Goal: Task Accomplishment & Management: Use online tool/utility

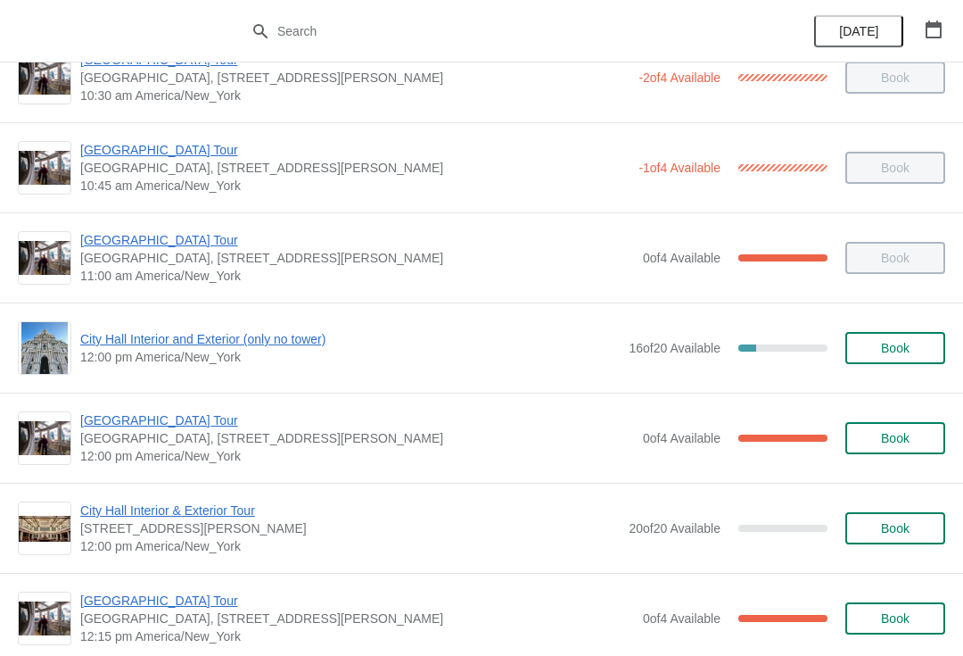
scroll to position [493, 0]
click at [130, 424] on span "[GEOGRAPHIC_DATA] Tour" at bounding box center [357, 419] width 554 height 18
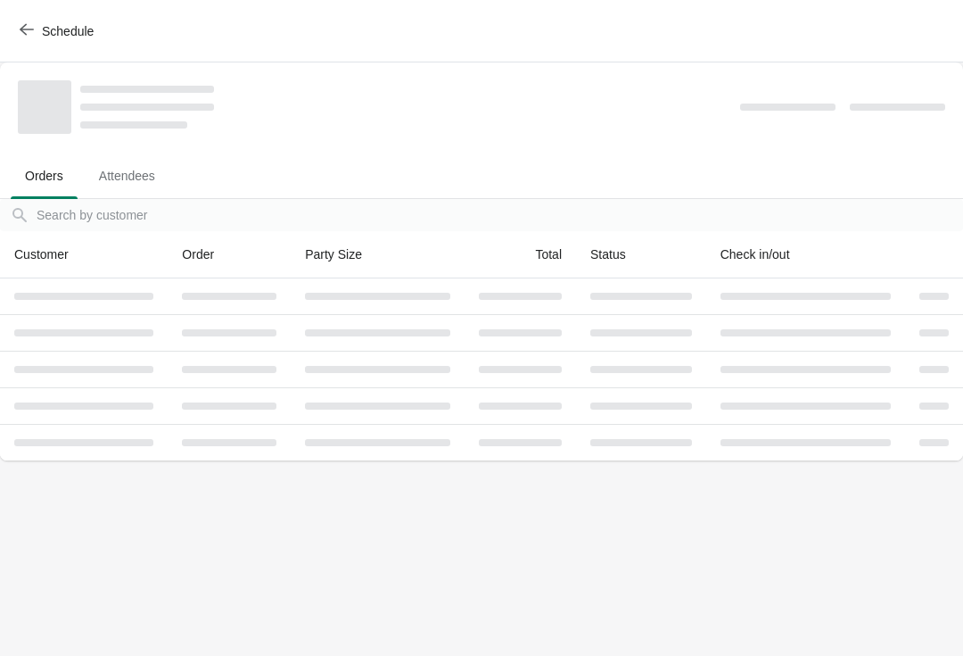
scroll to position [0, 0]
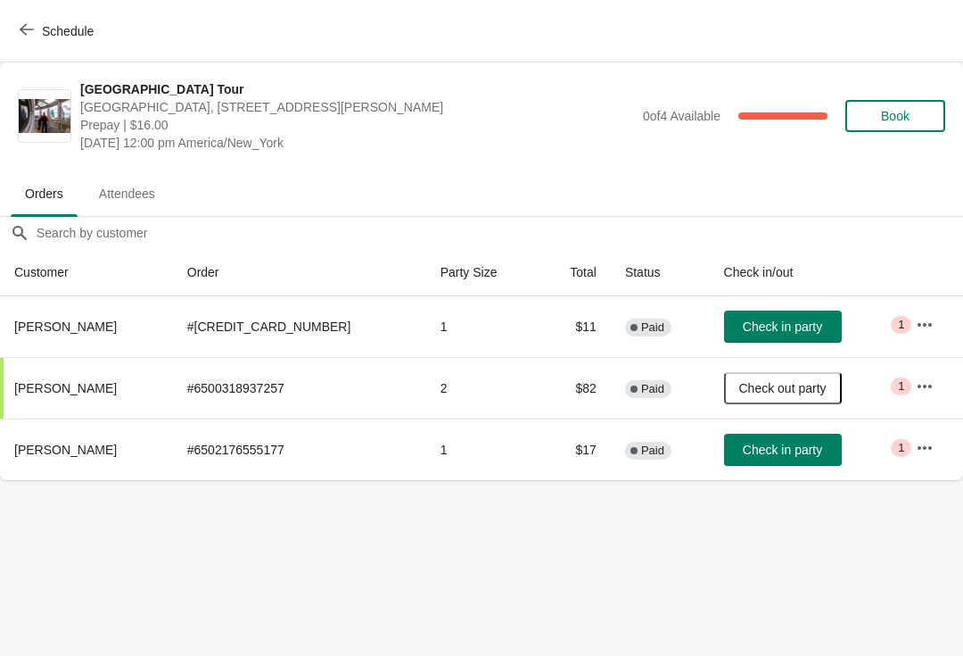
click at [909, 120] on span "Book" at bounding box center [895, 116] width 29 height 14
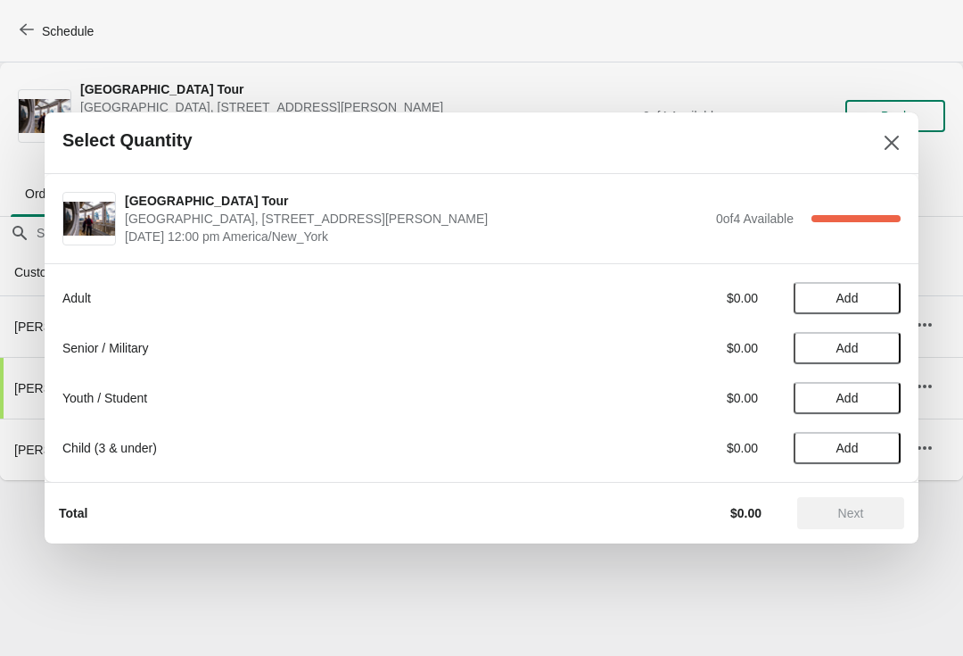
click at [871, 350] on span "Add" at bounding box center [847, 348] width 75 height 14
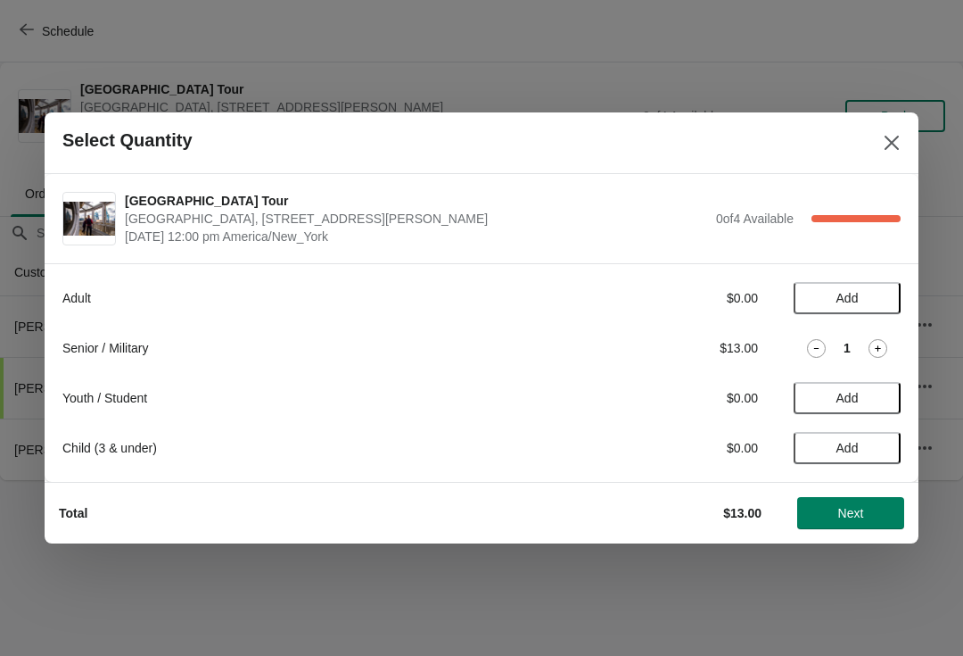
click at [863, 501] on button "Next" at bounding box center [850, 513] width 107 height 32
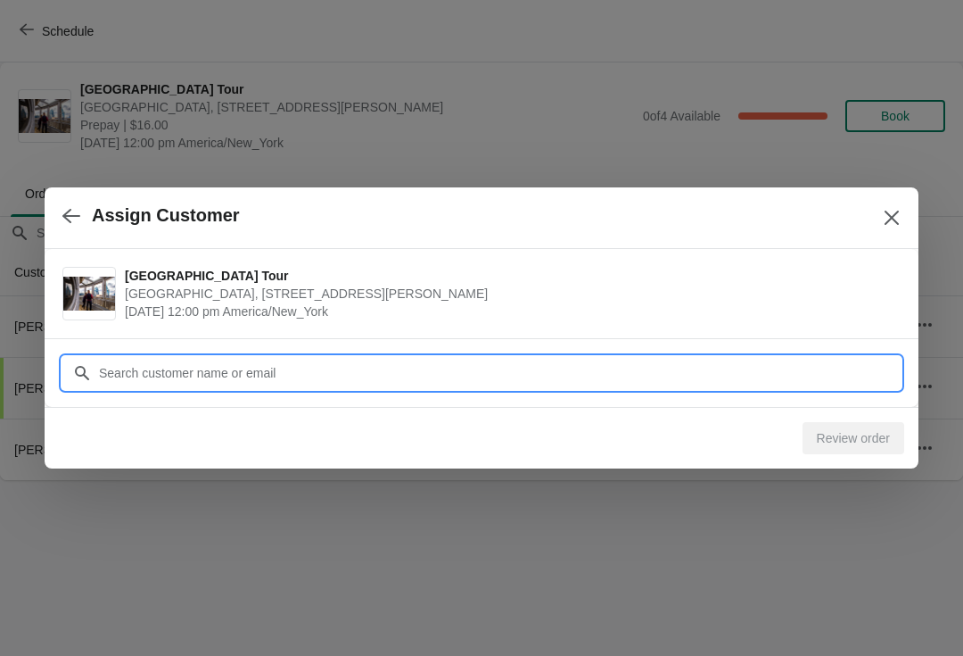
click at [840, 373] on input "Customer" at bounding box center [499, 373] width 803 height 32
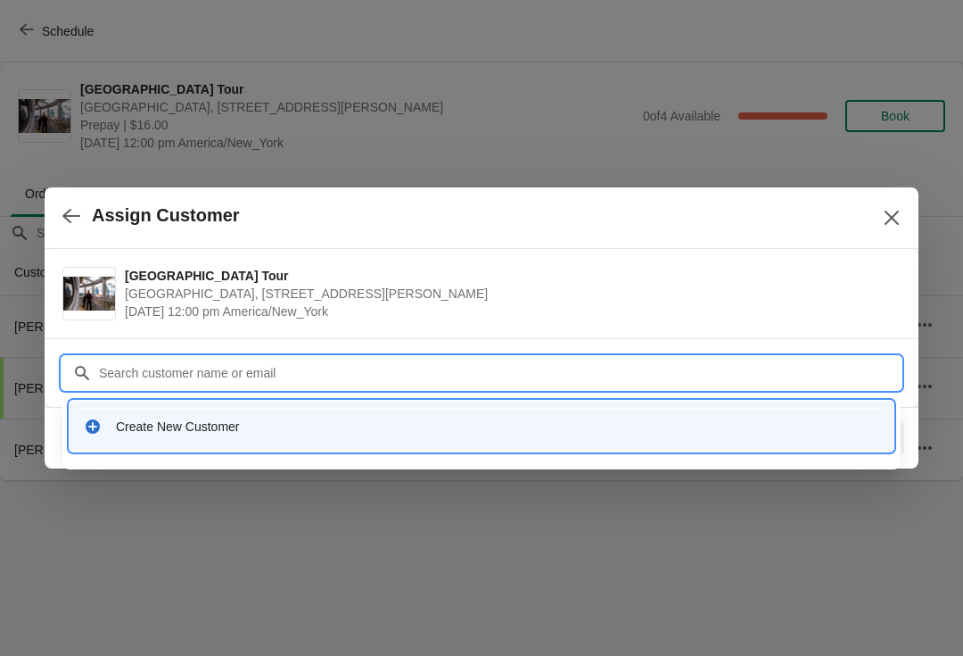
click at [594, 441] on div "Create New Customer" at bounding box center [482, 426] width 810 height 37
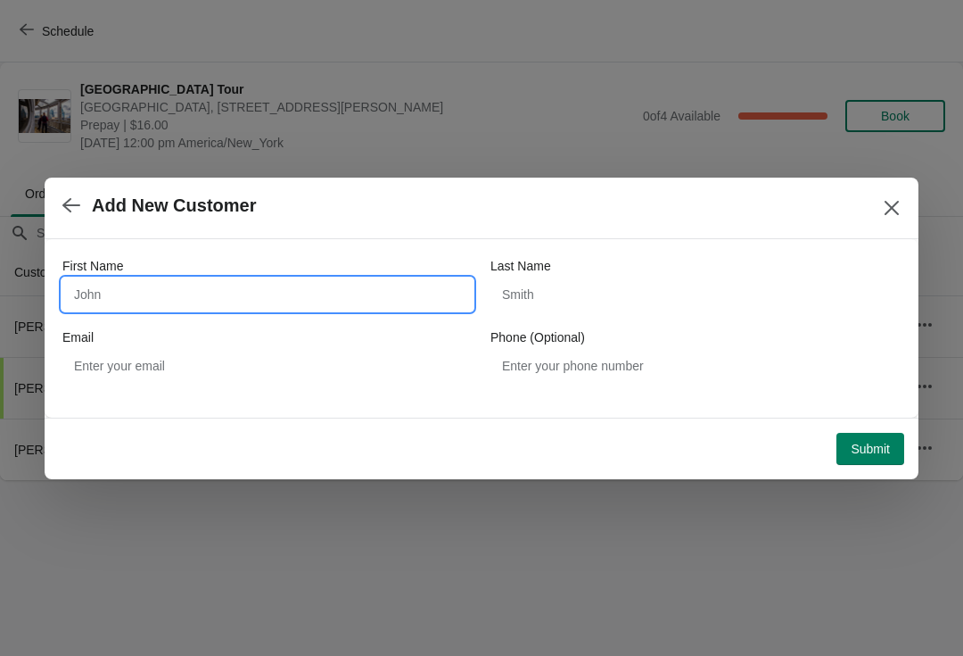
click at [388, 283] on input "First Name" at bounding box center [267, 294] width 410 height 32
type input "Karl"
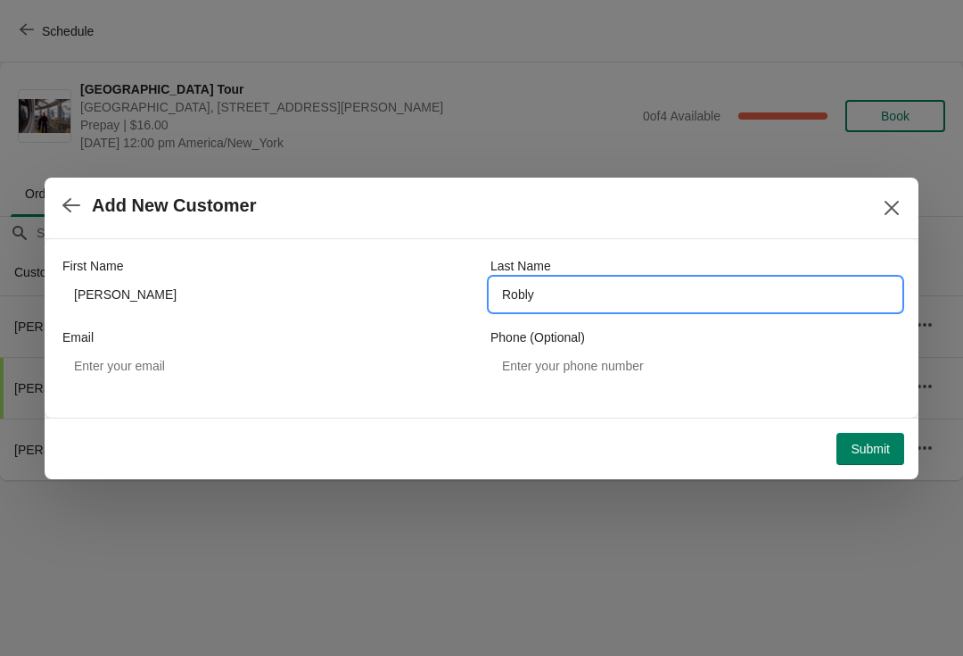
type input "Robly"
click at [887, 443] on span "Submit" at bounding box center [870, 449] width 39 height 14
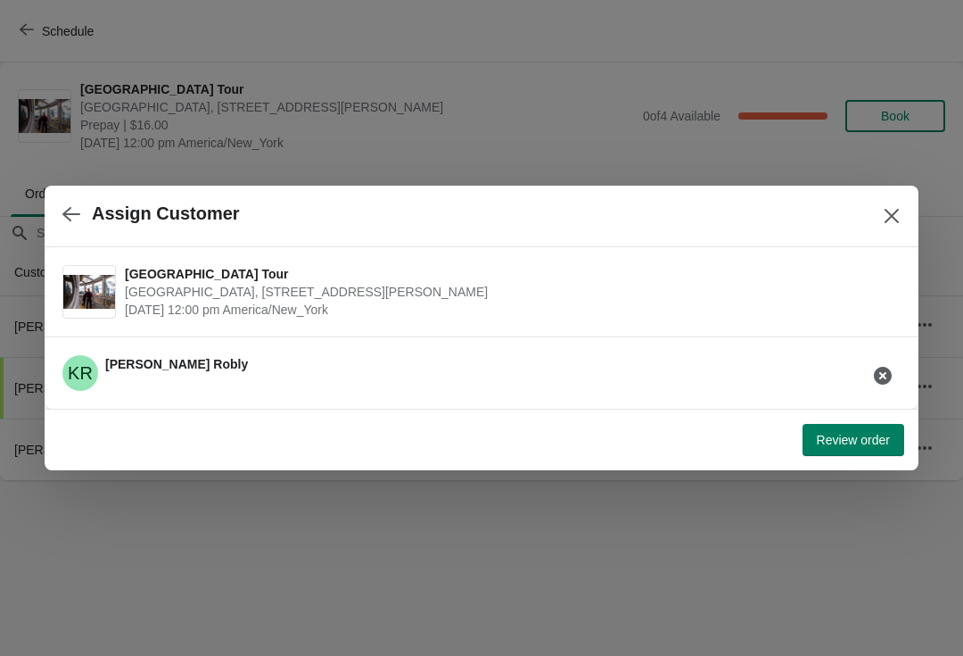
click at [868, 444] on span "Review order" at bounding box center [853, 440] width 73 height 14
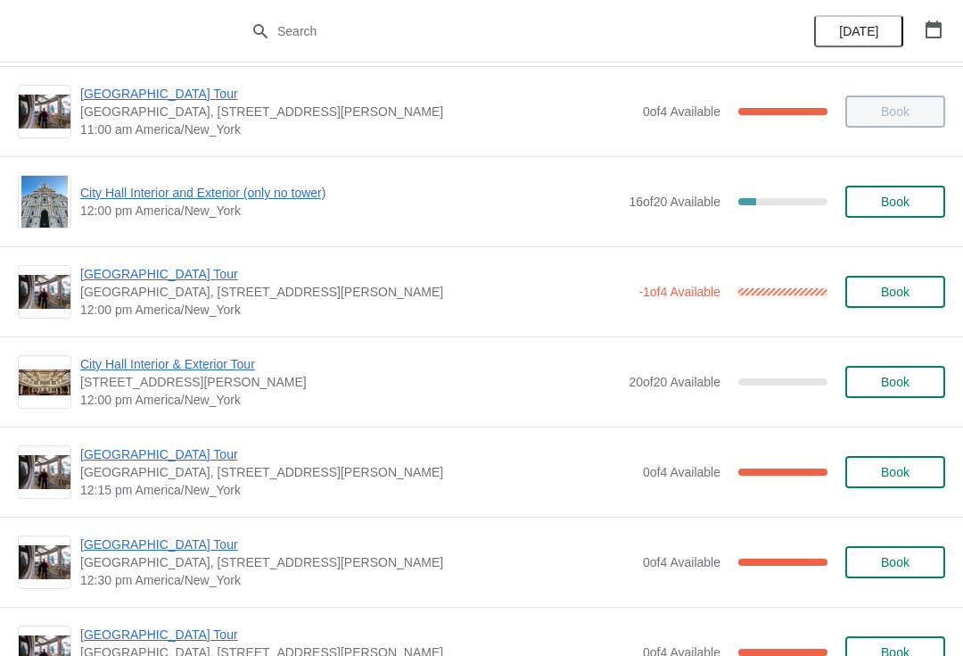
scroll to position [636, 0]
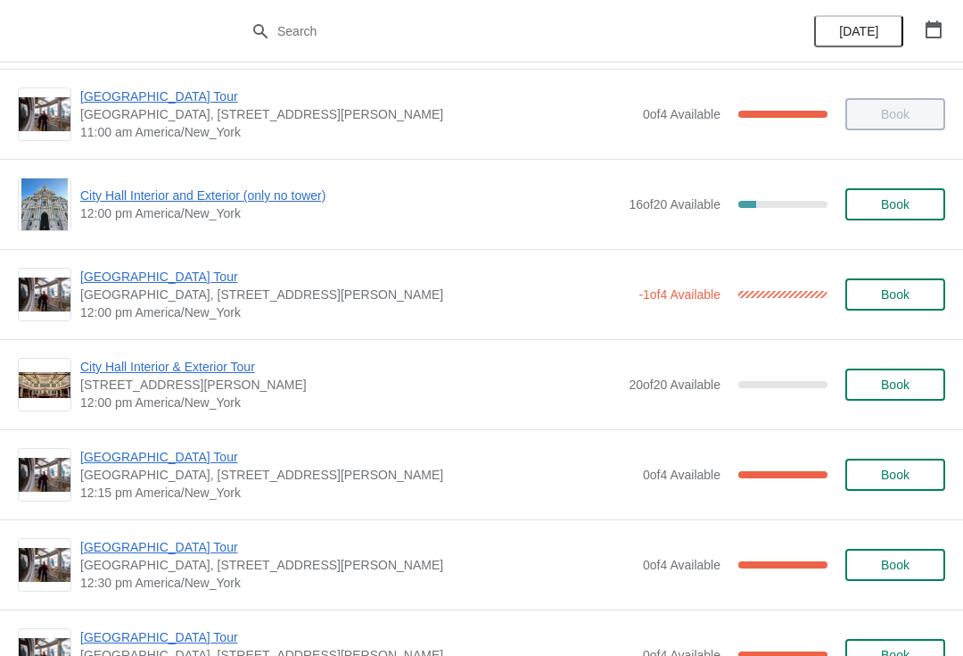
click at [193, 280] on span "[GEOGRAPHIC_DATA] Tour" at bounding box center [354, 277] width 549 height 18
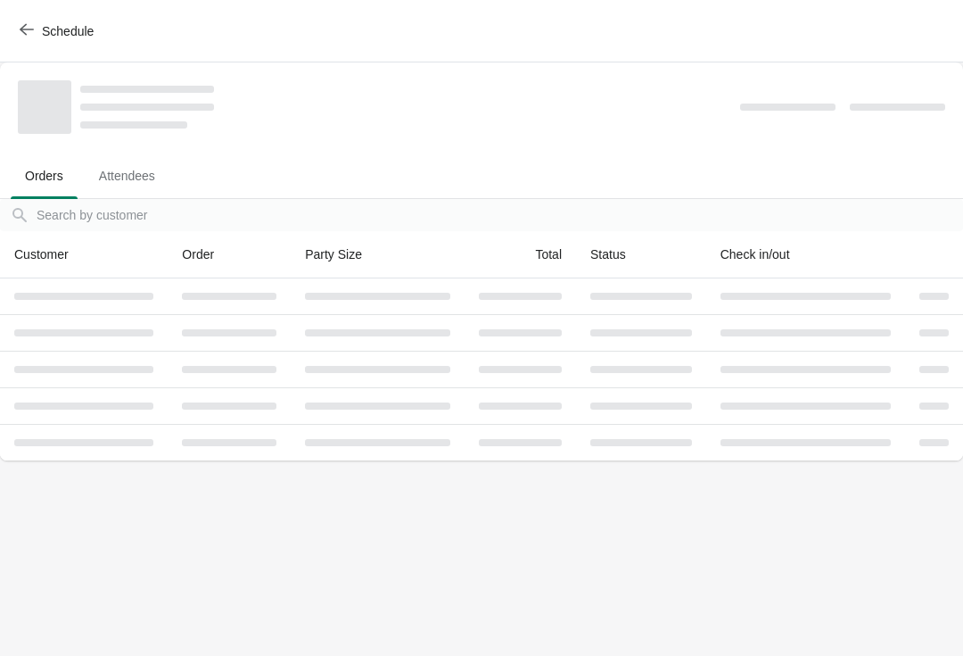
scroll to position [0, 0]
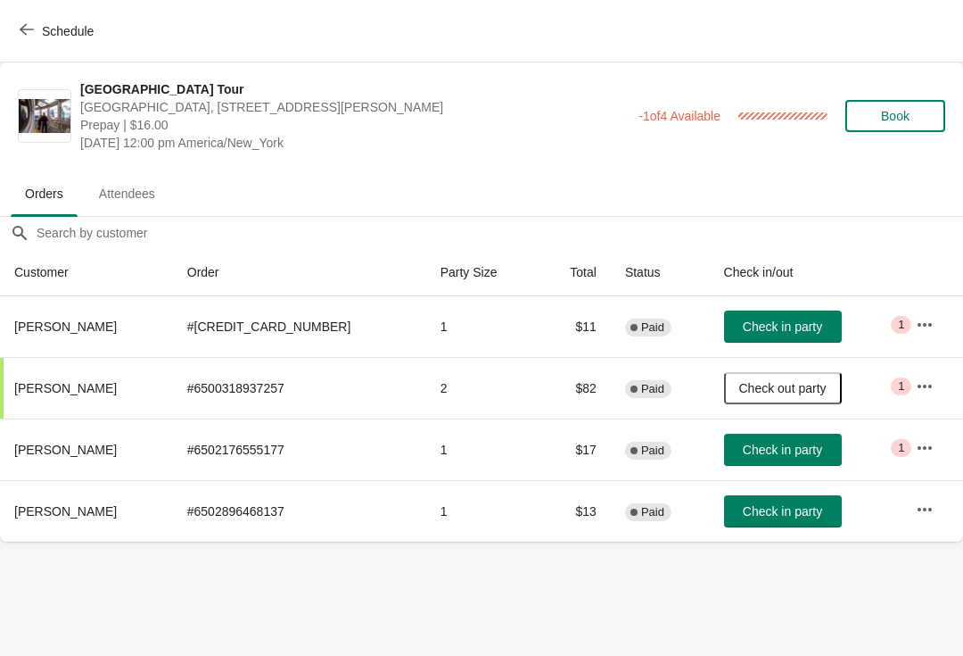
click at [788, 525] on button "Check in party" at bounding box center [783, 511] width 118 height 32
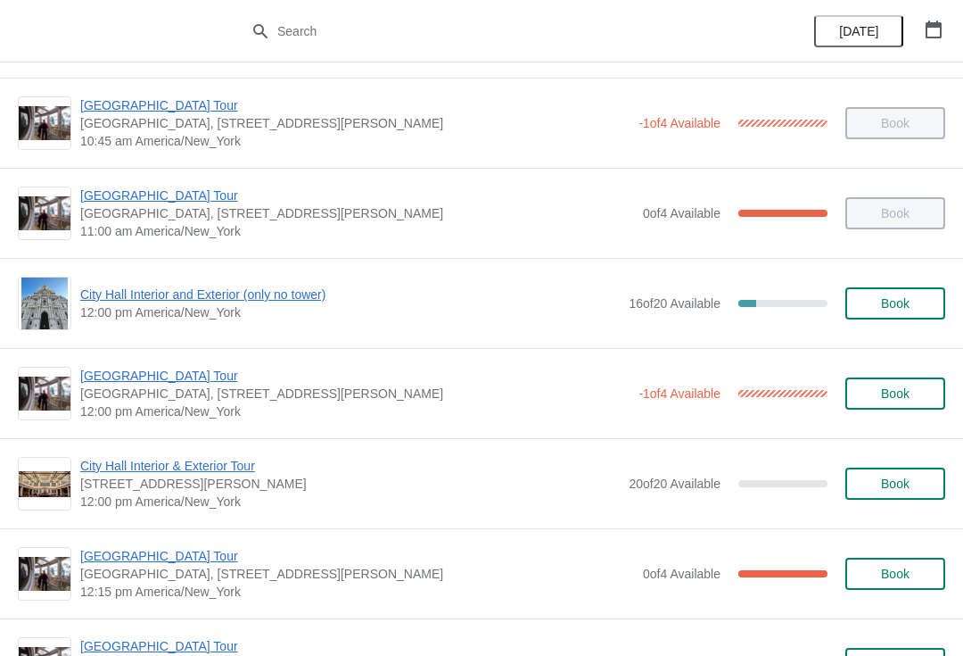
scroll to position [548, 0]
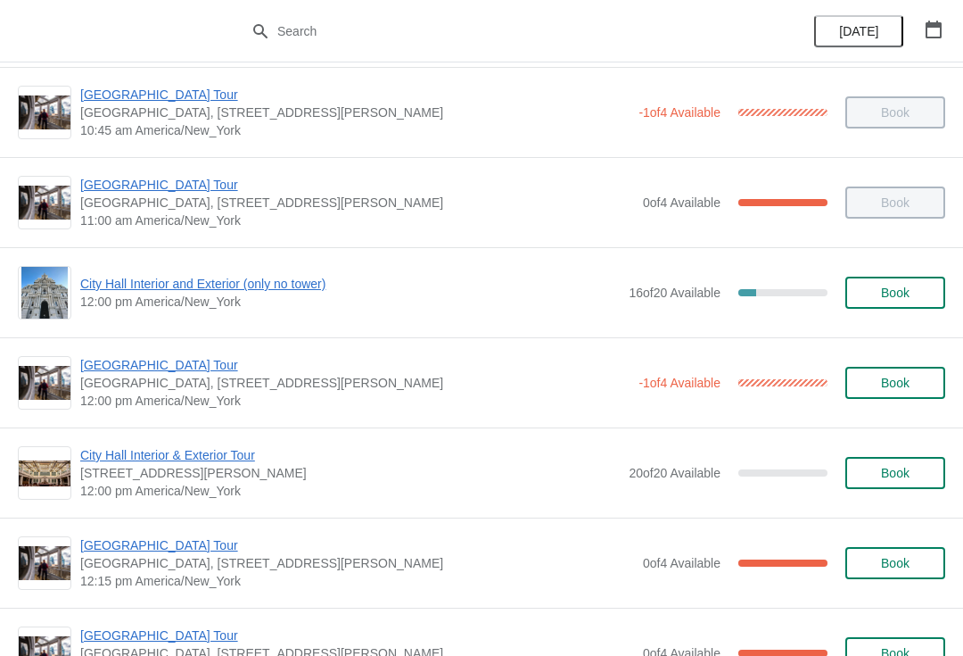
click at [220, 460] on span "City Hall Interior & Exterior Tour" at bounding box center [350, 455] width 540 height 18
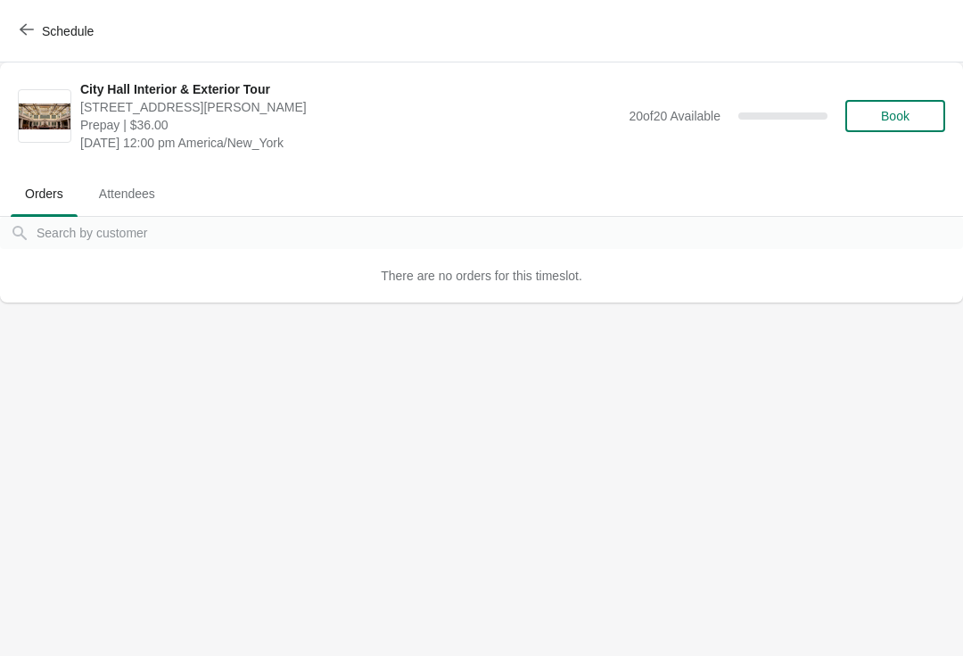
click at [36, 41] on button "Schedule" at bounding box center [58, 31] width 99 height 32
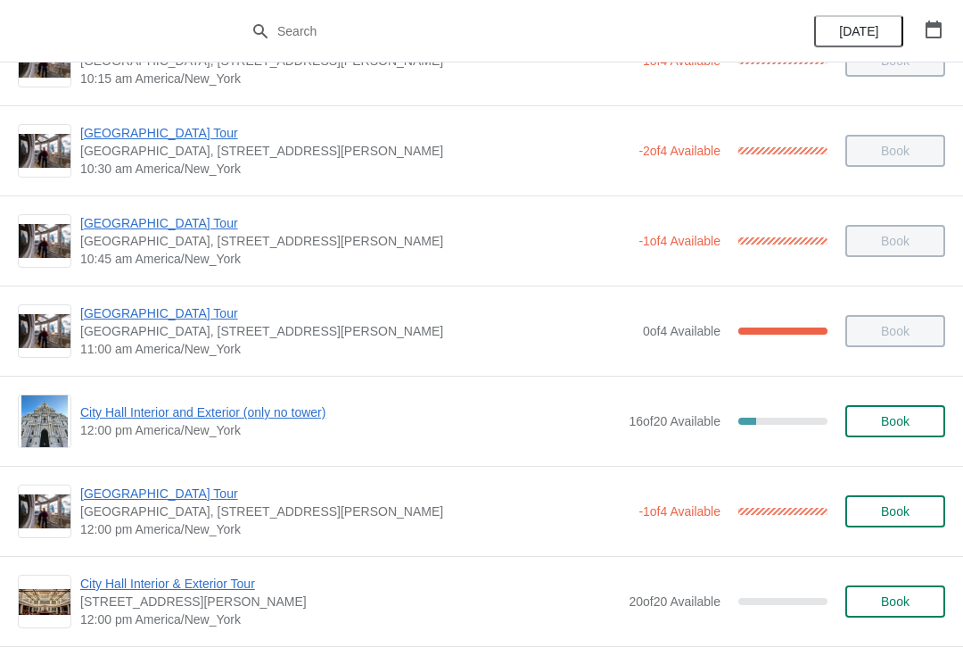
scroll to position [417, 0]
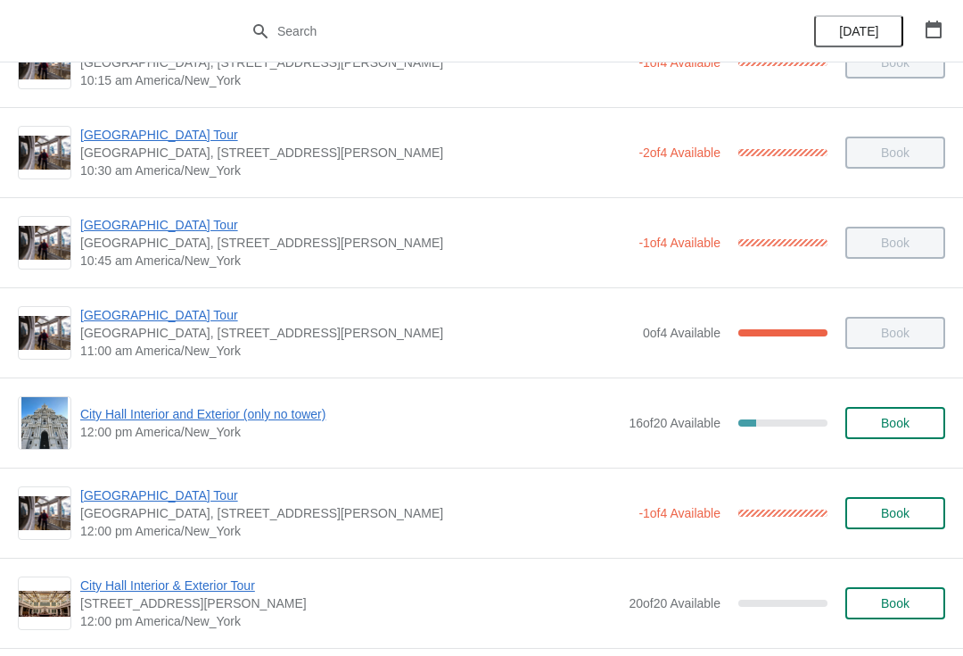
click at [224, 416] on span "City Hall Interior and Exterior (only no tower)" at bounding box center [350, 414] width 540 height 18
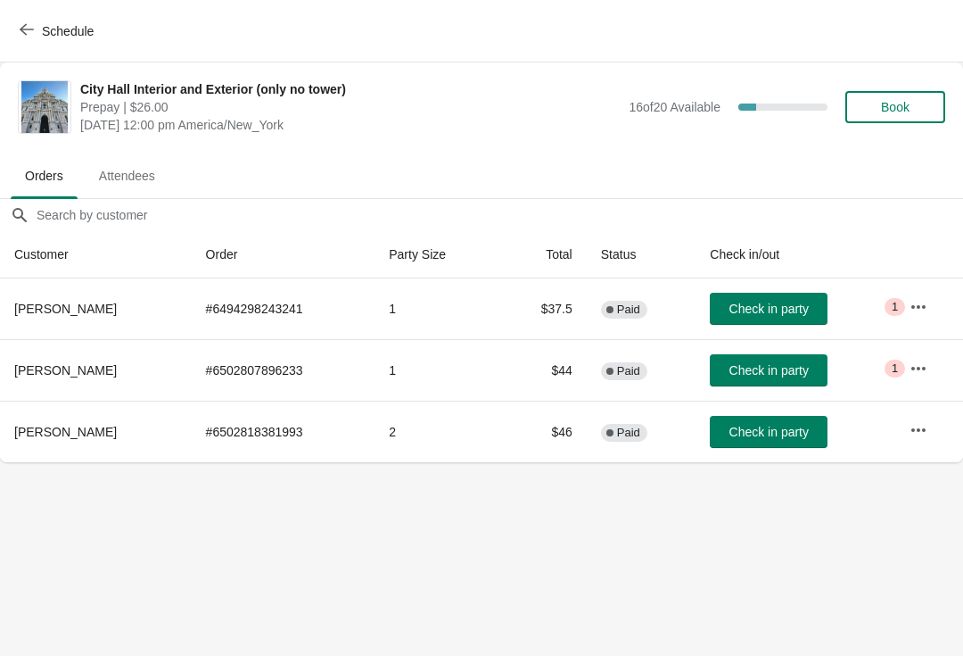
click at [745, 438] on span "Check in party" at bounding box center [769, 432] width 79 height 14
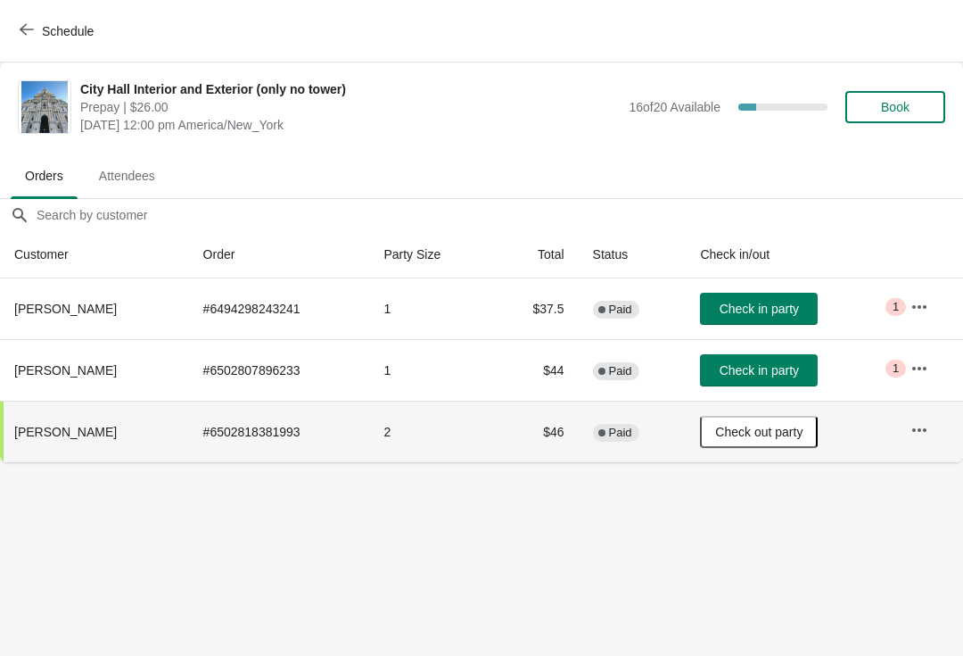
click at [779, 314] on span "Check in party" at bounding box center [759, 309] width 79 height 14
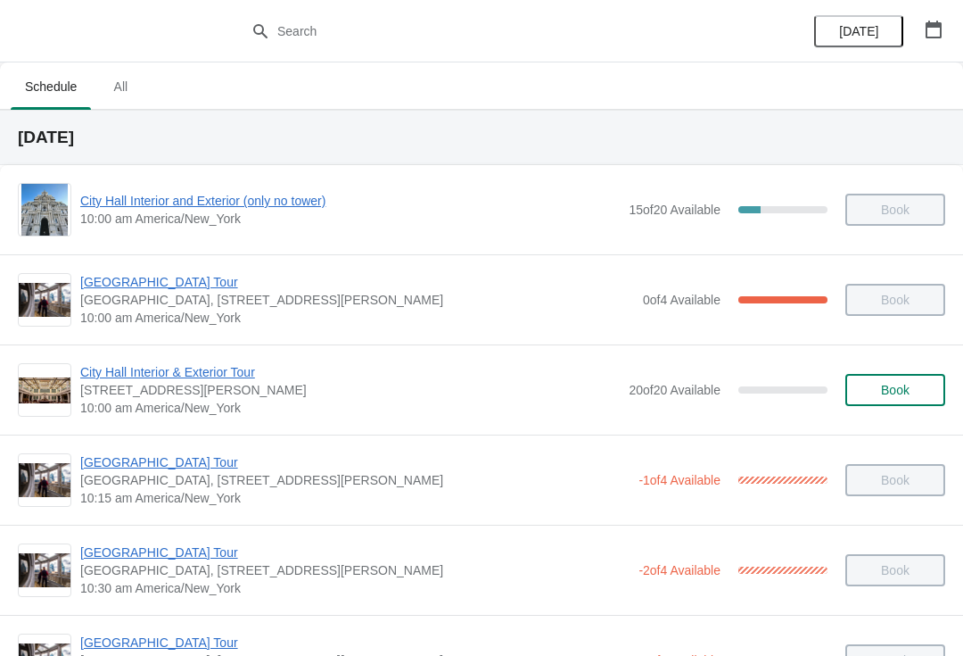
click at [41, 434] on div "[GEOGRAPHIC_DATA] [GEOGRAPHIC_DATA], [STREET_ADDRESS][PERSON_NAME] 10:15 am Ame…" at bounding box center [481, 479] width 963 height 90
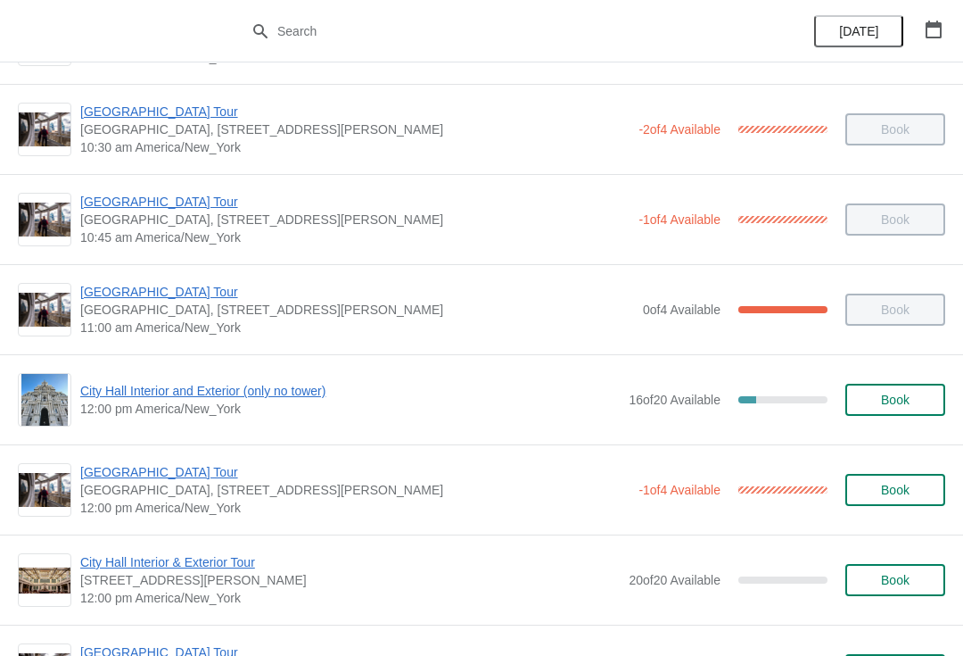
scroll to position [442, 0]
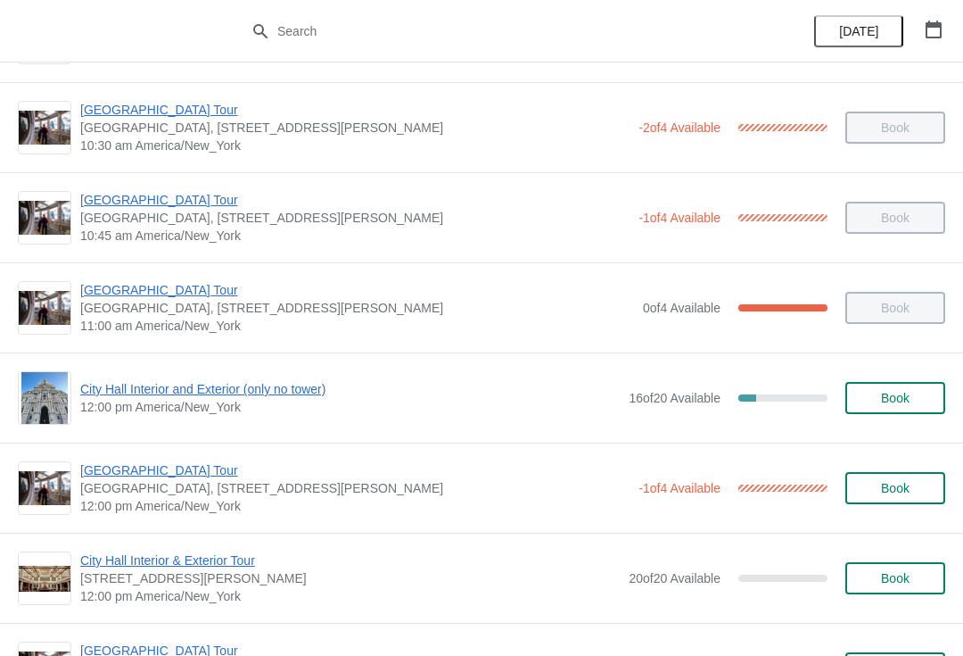
click at [110, 475] on span "[GEOGRAPHIC_DATA] Tour" at bounding box center [354, 470] width 549 height 18
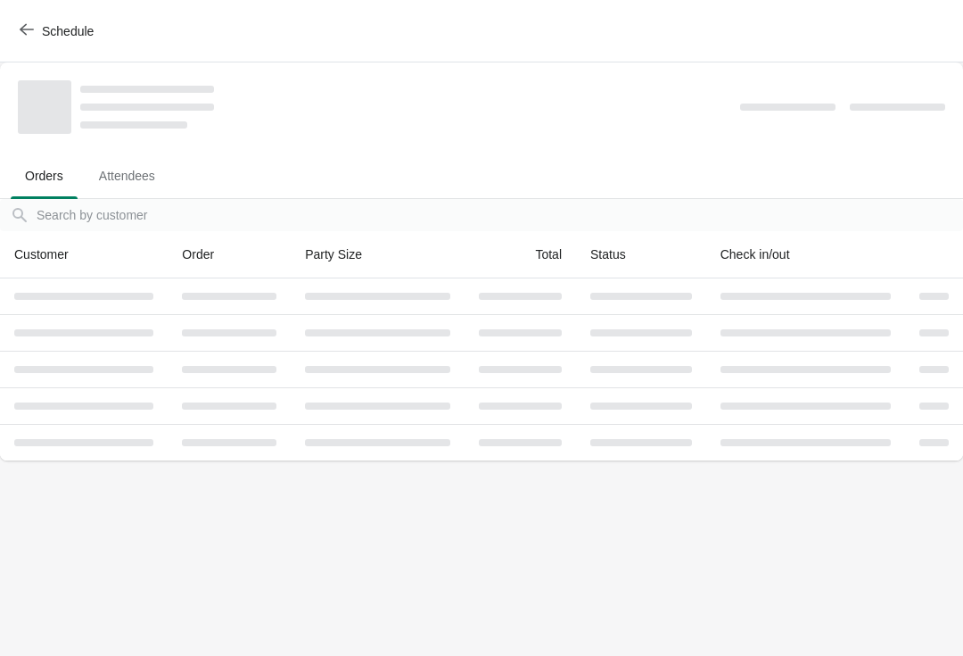
scroll to position [0, 0]
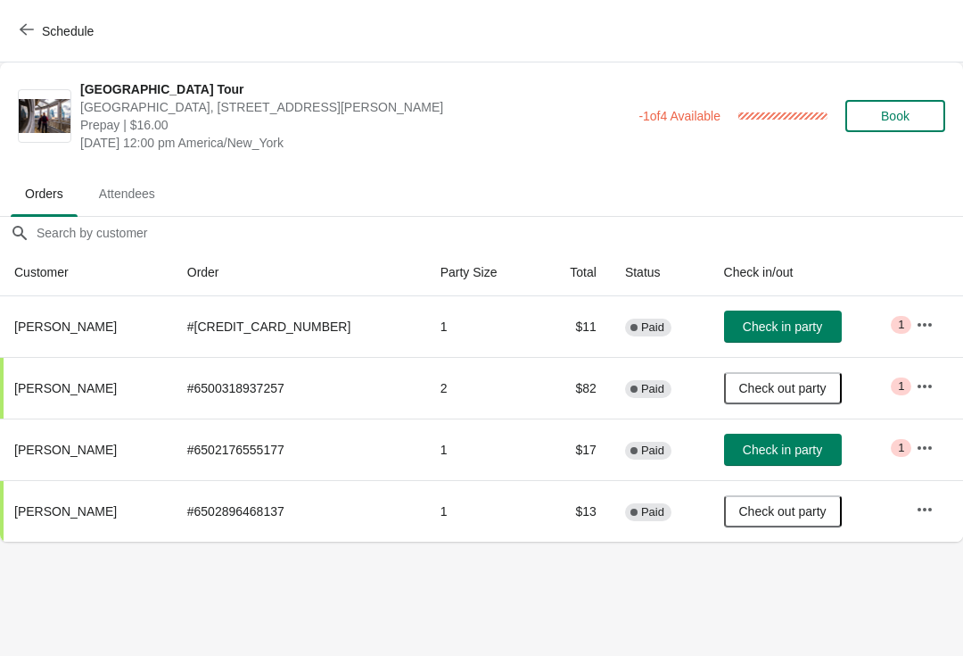
click at [773, 457] on span "Check in party" at bounding box center [782, 449] width 79 height 14
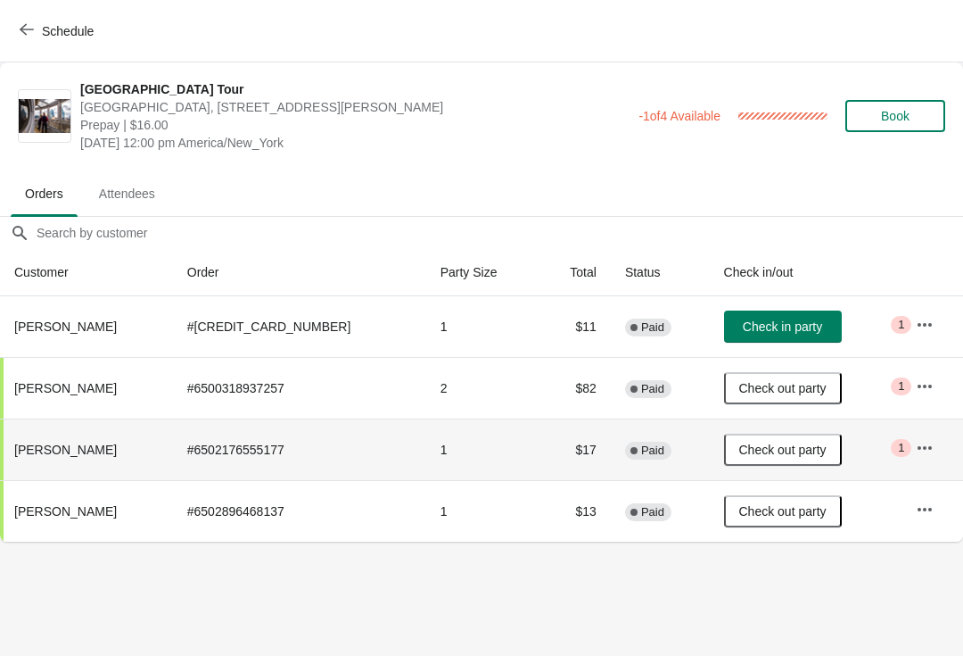
click at [22, 34] on icon "button" at bounding box center [27, 29] width 14 height 14
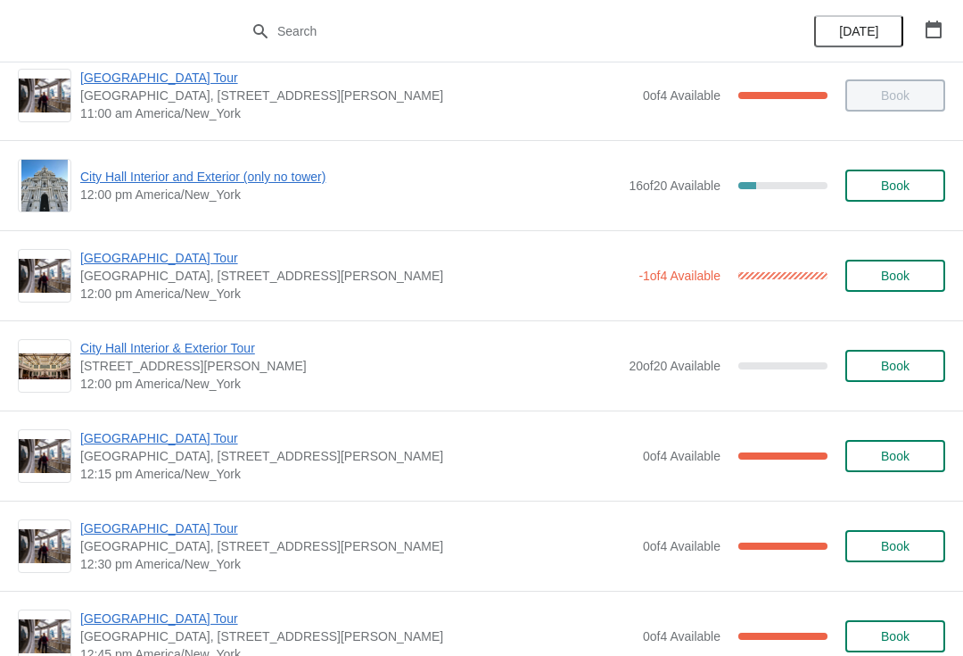
scroll to position [656, 0]
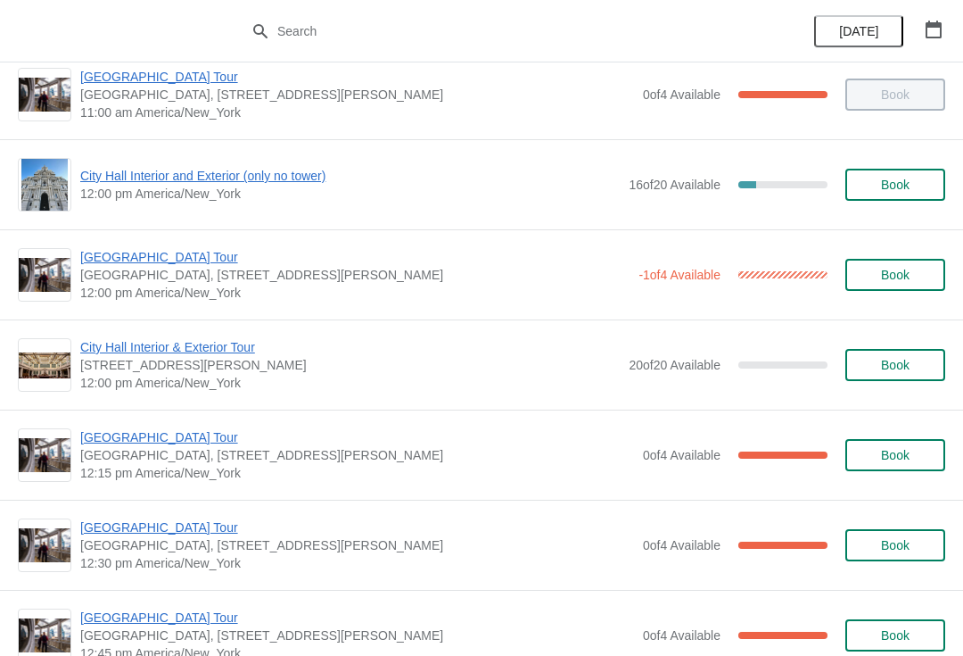
click at [92, 442] on span "[GEOGRAPHIC_DATA] Tour" at bounding box center [357, 437] width 554 height 18
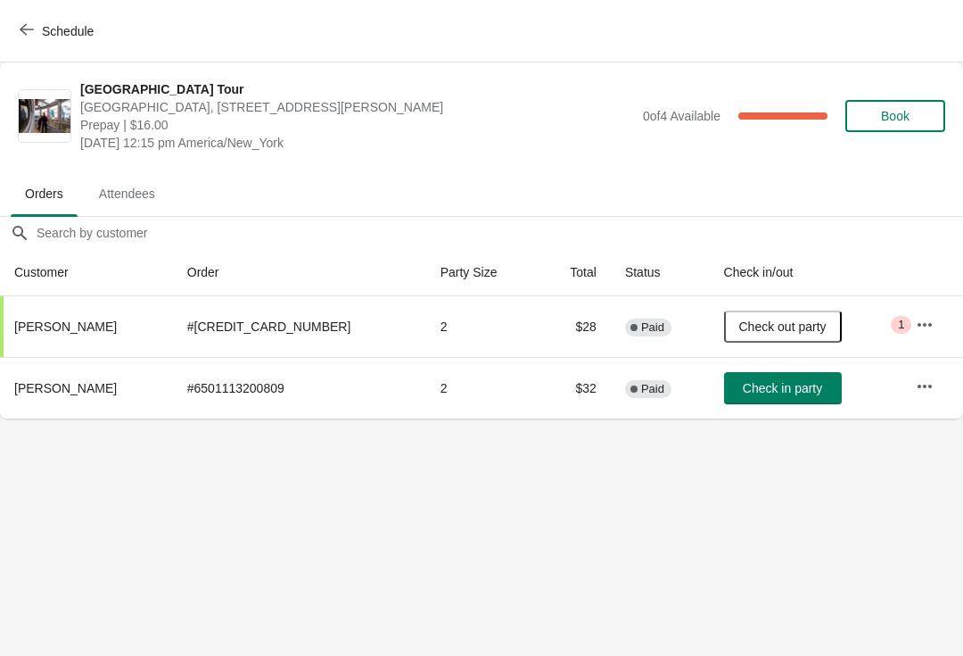
click at [30, 10] on div "Schedule" at bounding box center [481, 31] width 963 height 62
click at [15, 38] on button "Schedule" at bounding box center [58, 31] width 99 height 32
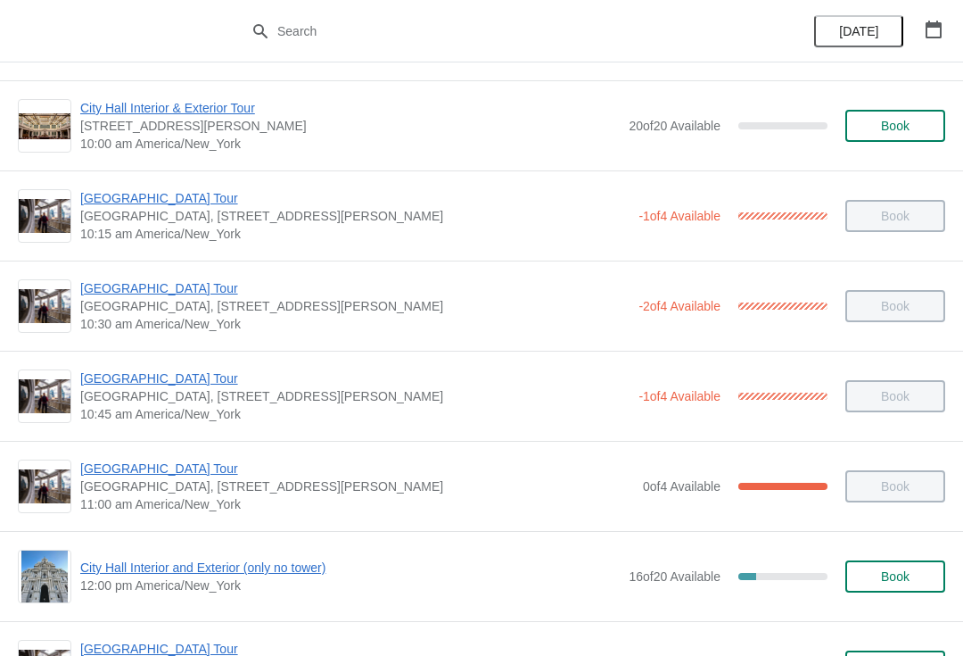
scroll to position [366, 0]
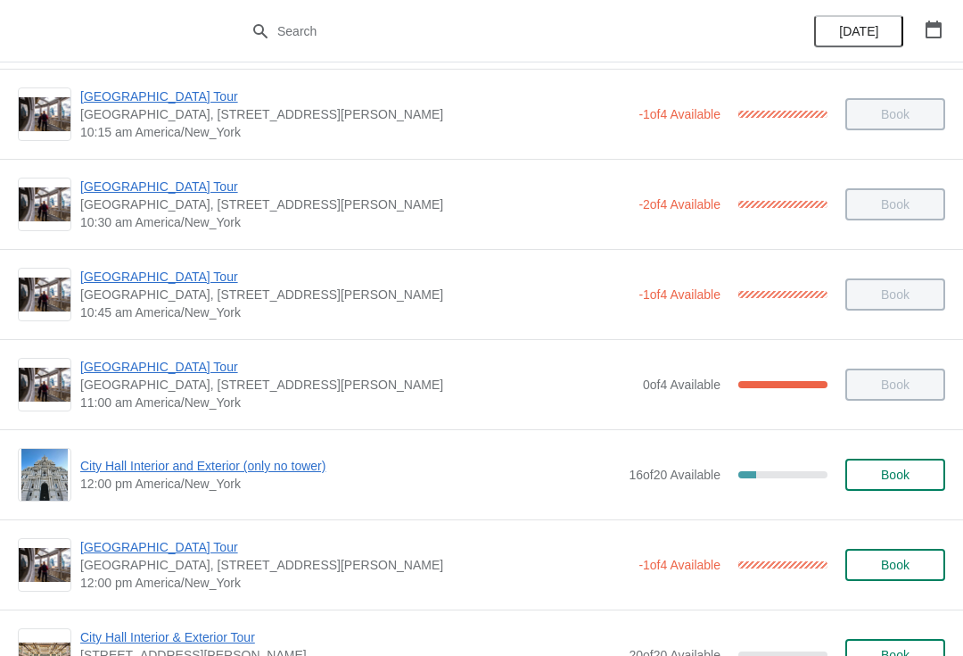
click at [203, 484] on span "12:00 pm America/New_York" at bounding box center [350, 484] width 540 height 18
click at [206, 467] on span "City Hall Interior and Exterior (only no tower)" at bounding box center [350, 466] width 540 height 18
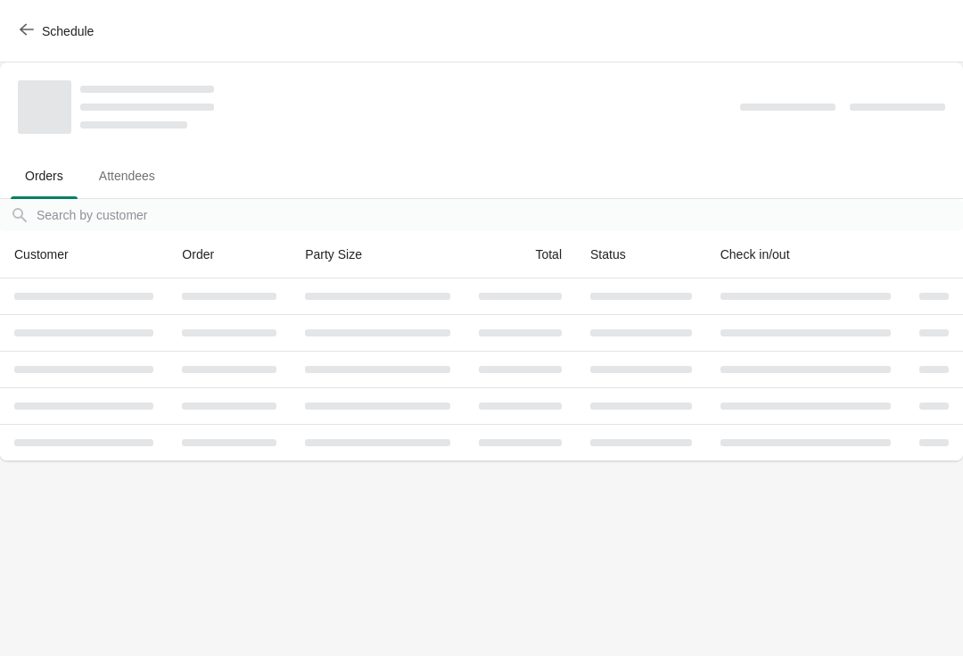
scroll to position [0, 0]
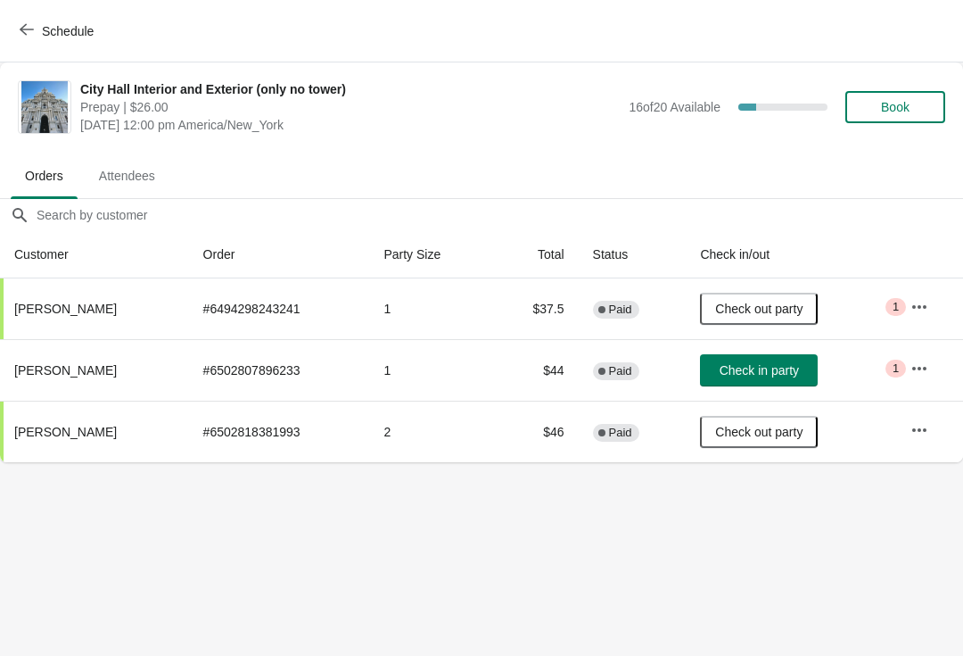
click at [756, 378] on button "Check in party" at bounding box center [759, 370] width 118 height 32
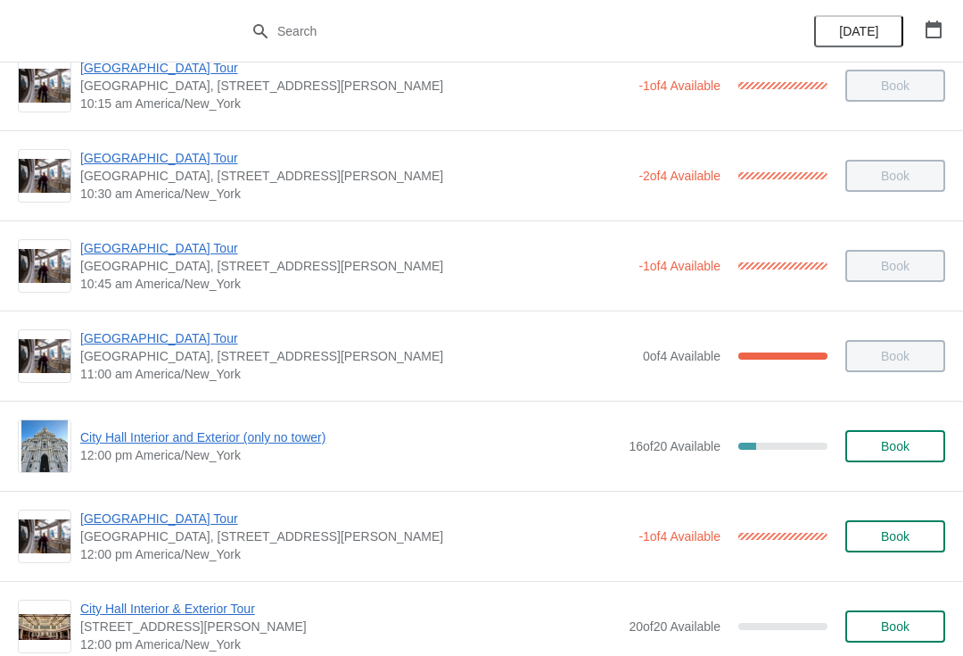
scroll to position [428, 0]
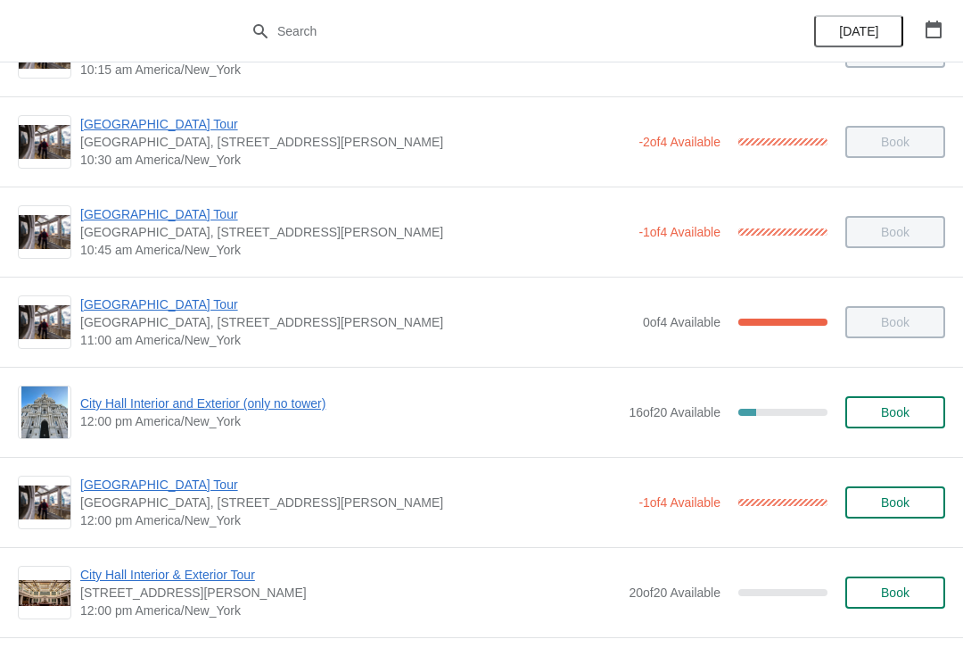
click at [105, 492] on span "[GEOGRAPHIC_DATA] Tour" at bounding box center [354, 484] width 549 height 18
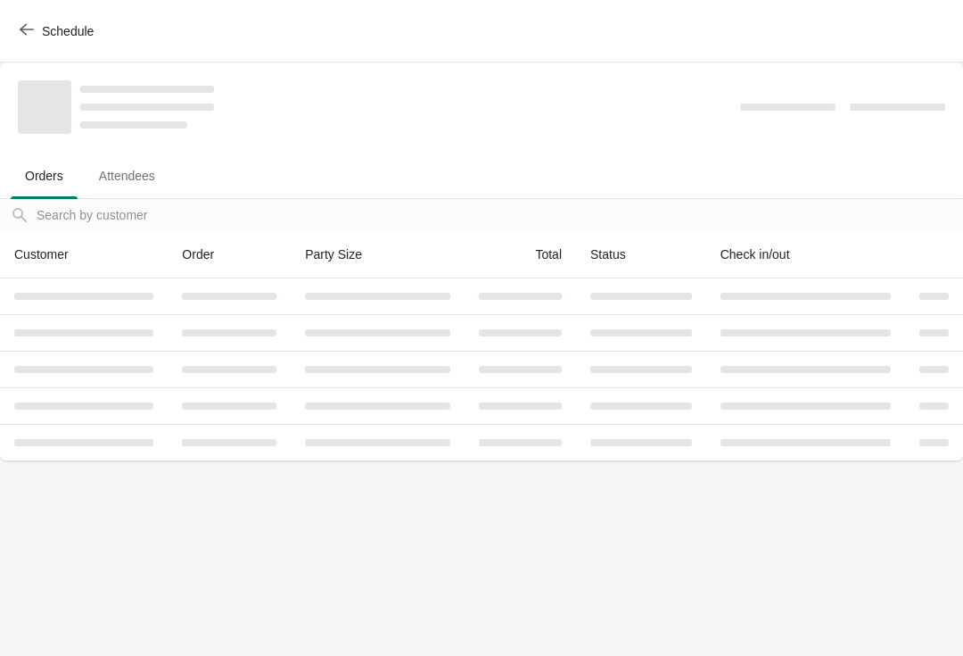
scroll to position [0, 0]
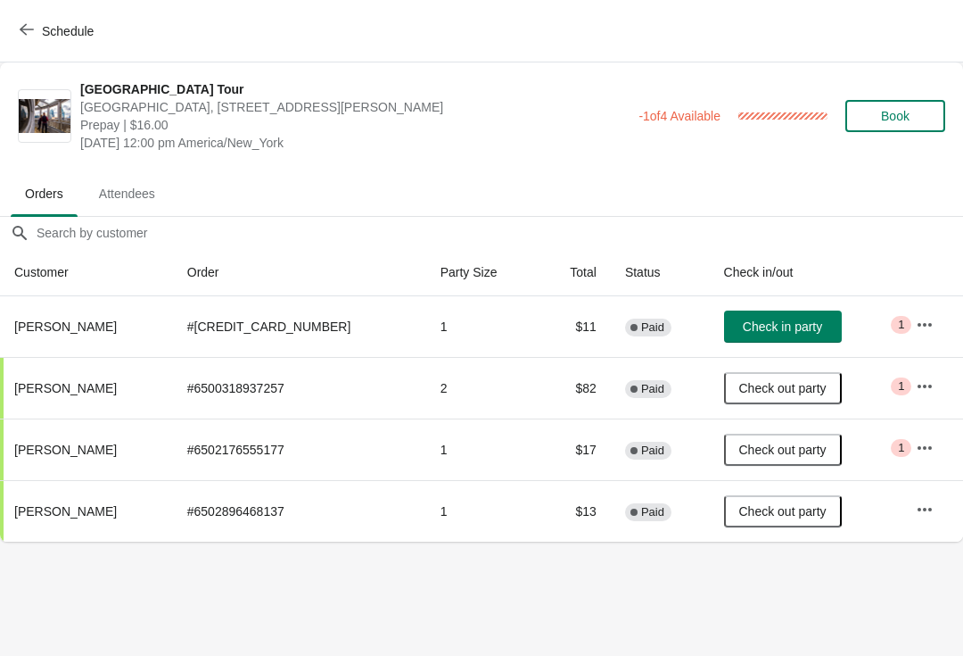
click at [29, 39] on button "Schedule" at bounding box center [58, 31] width 99 height 32
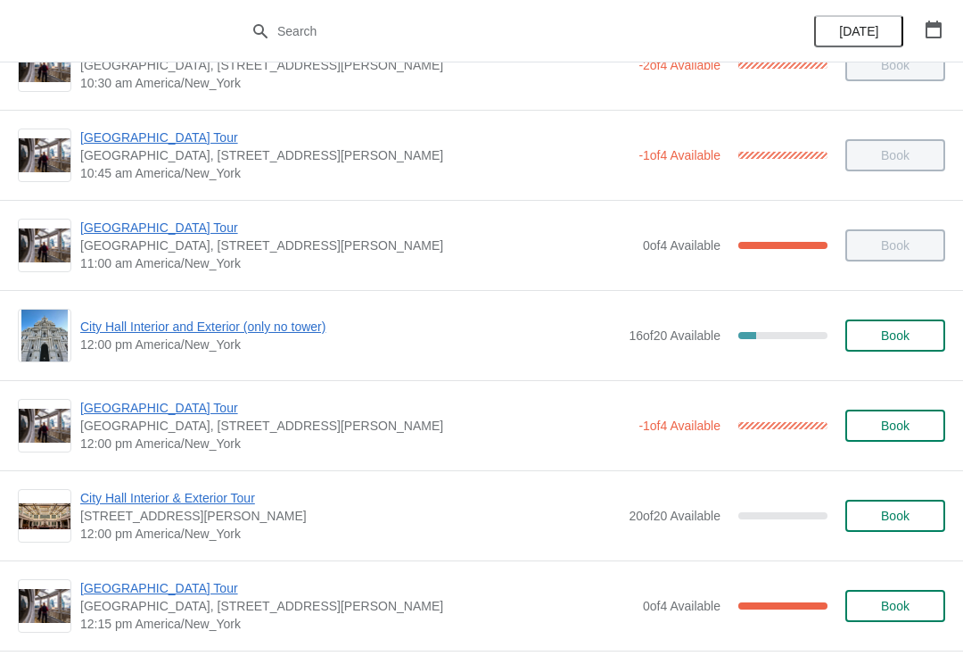
scroll to position [507, 0]
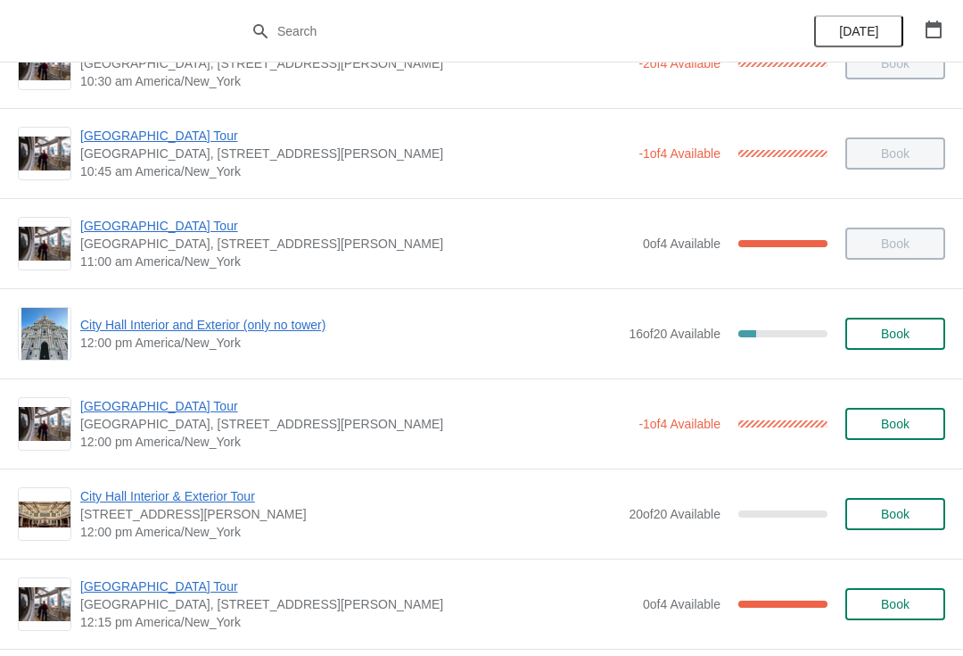
click at [114, 332] on span "City Hall Interior and Exterior (only no tower)" at bounding box center [350, 325] width 540 height 18
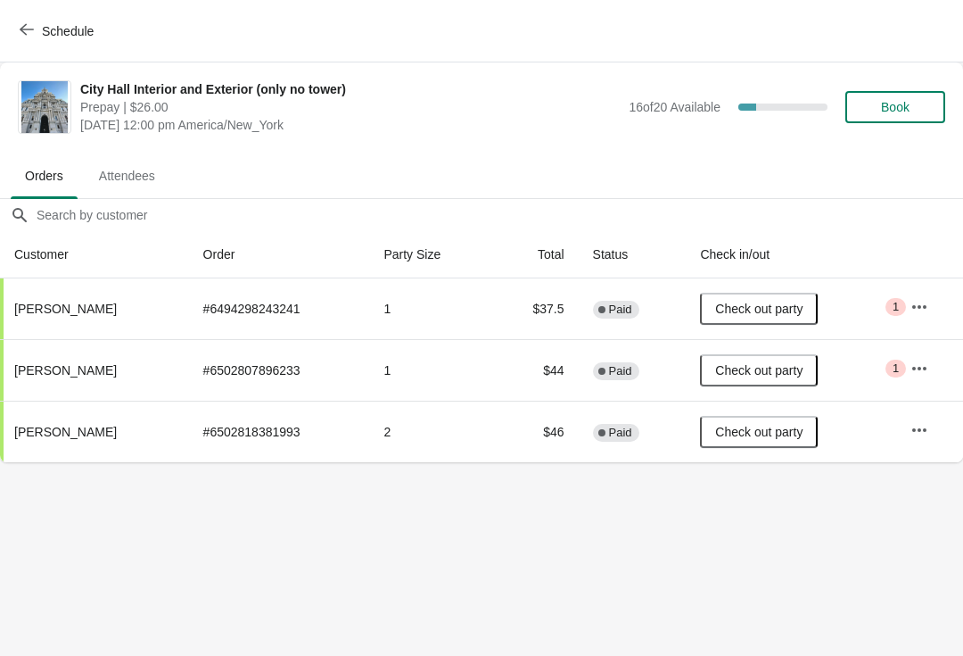
click at [20, 35] on icon "button" at bounding box center [27, 29] width 14 height 14
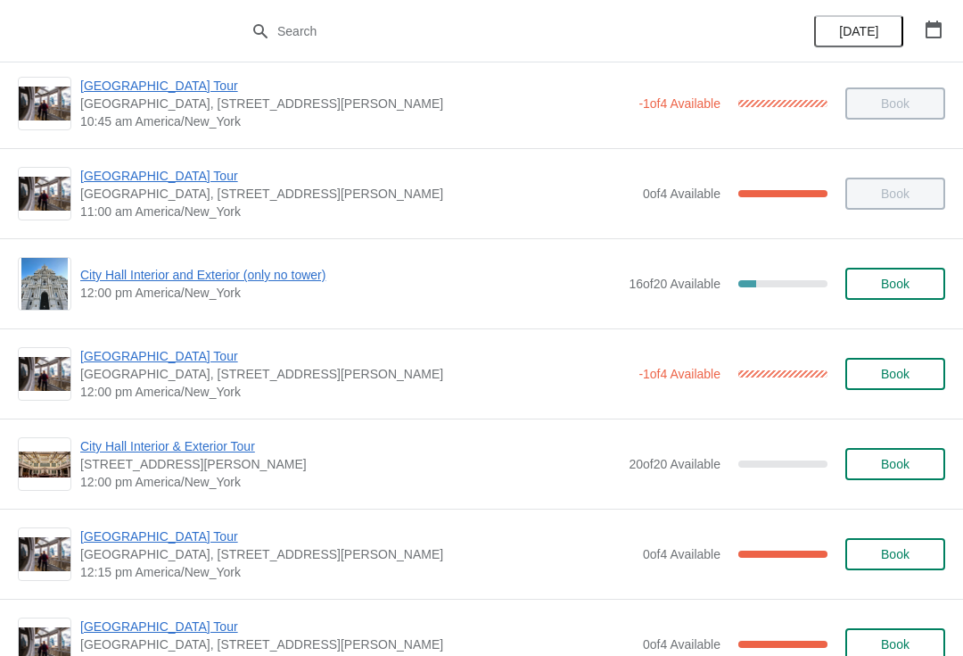
scroll to position [558, 0]
click at [106, 362] on span "[GEOGRAPHIC_DATA] Tour" at bounding box center [354, 355] width 549 height 18
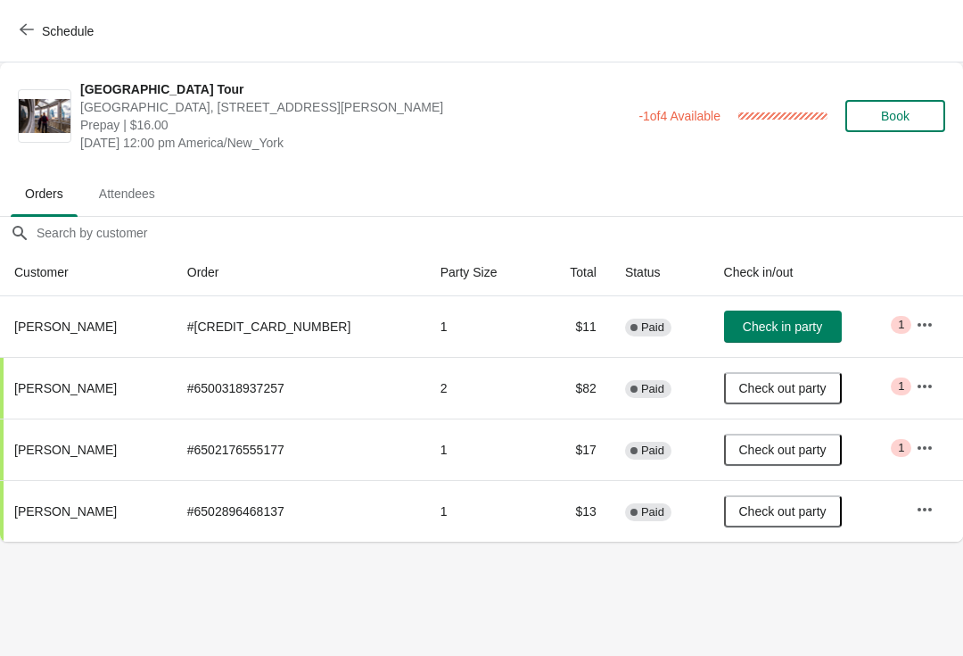
scroll to position [0, 0]
click at [784, 332] on span "Check in party" at bounding box center [782, 326] width 79 height 14
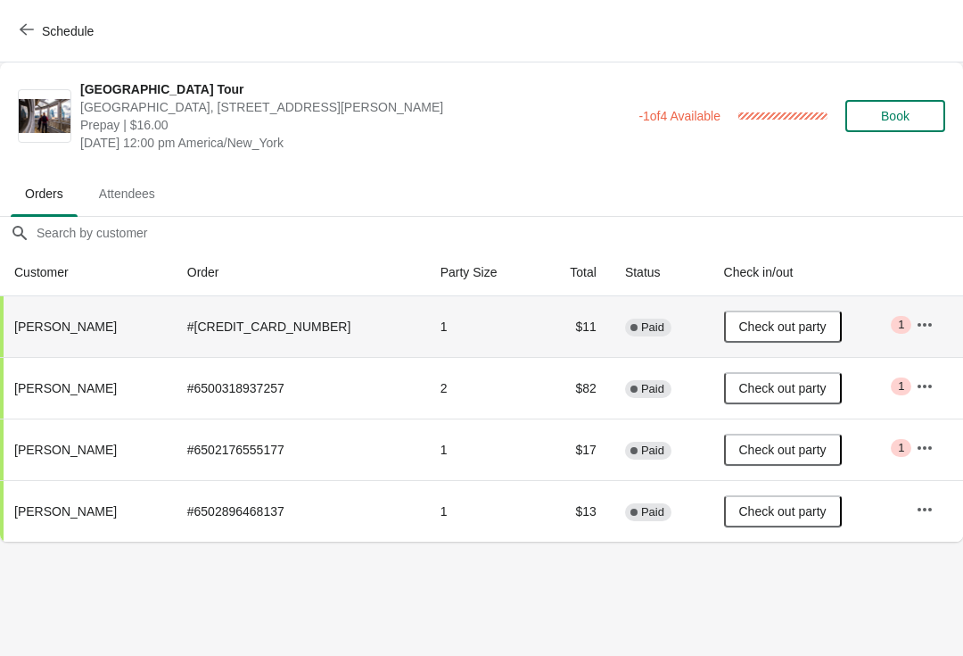
click at [4, 36] on div "Schedule" at bounding box center [481, 31] width 963 height 62
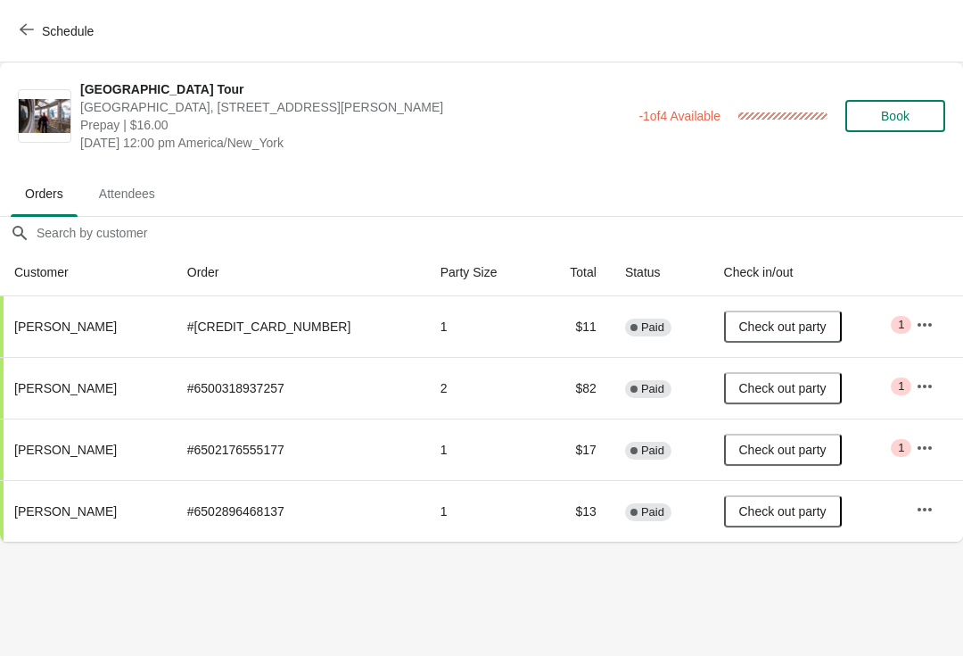
click at [12, 35] on button "Schedule" at bounding box center [58, 31] width 99 height 32
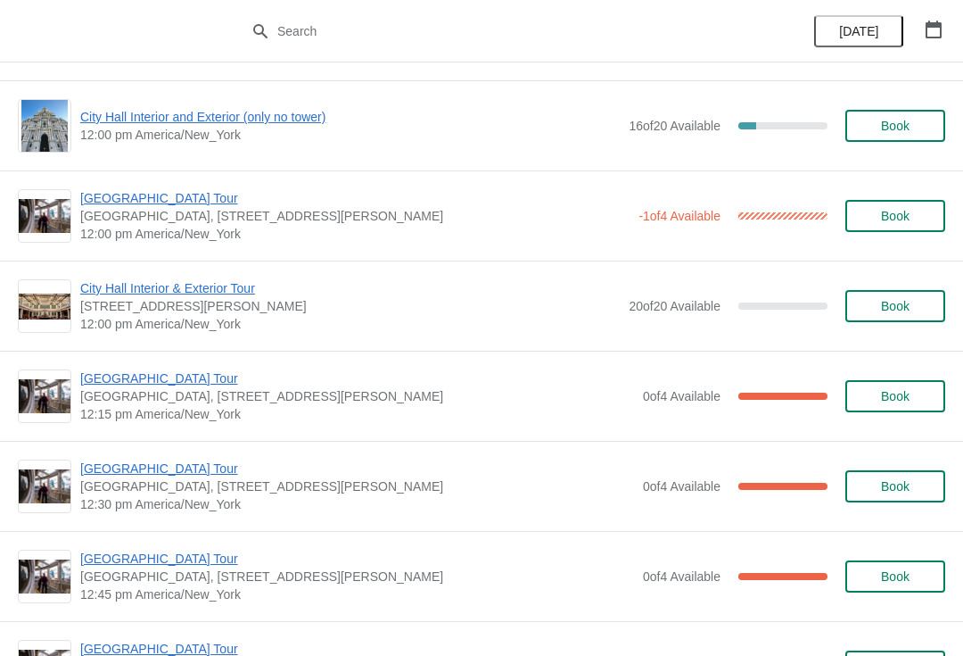
scroll to position [717, 0]
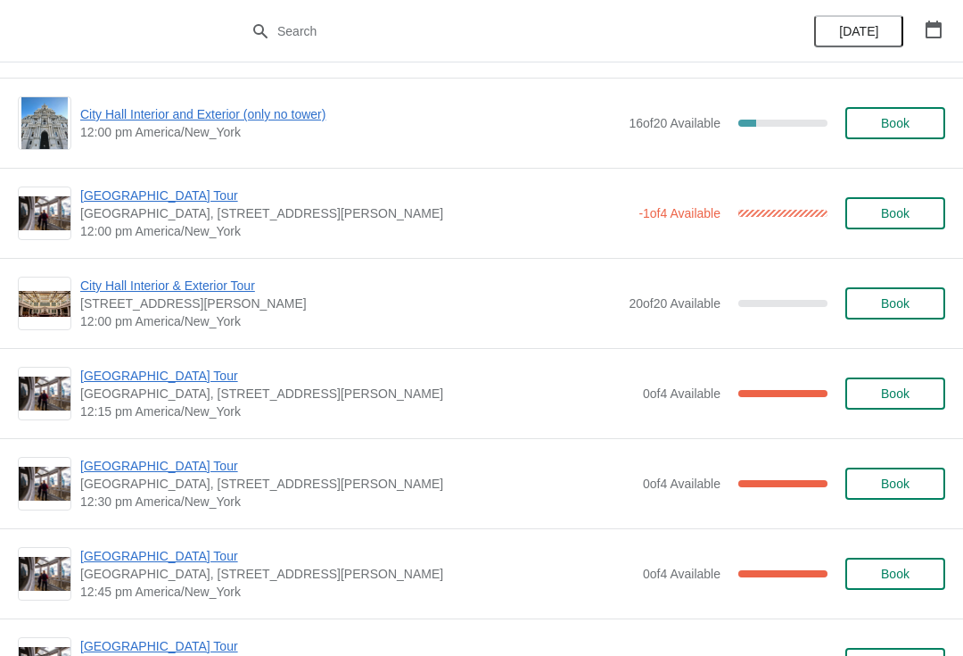
click at [171, 379] on span "[GEOGRAPHIC_DATA] Tour" at bounding box center [357, 376] width 554 height 18
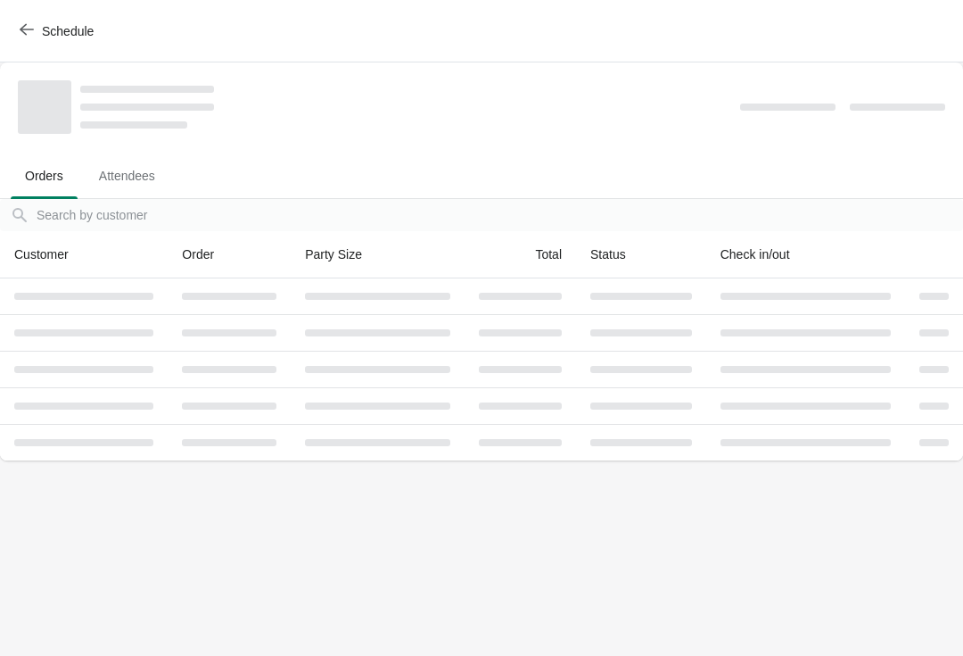
scroll to position [0, 0]
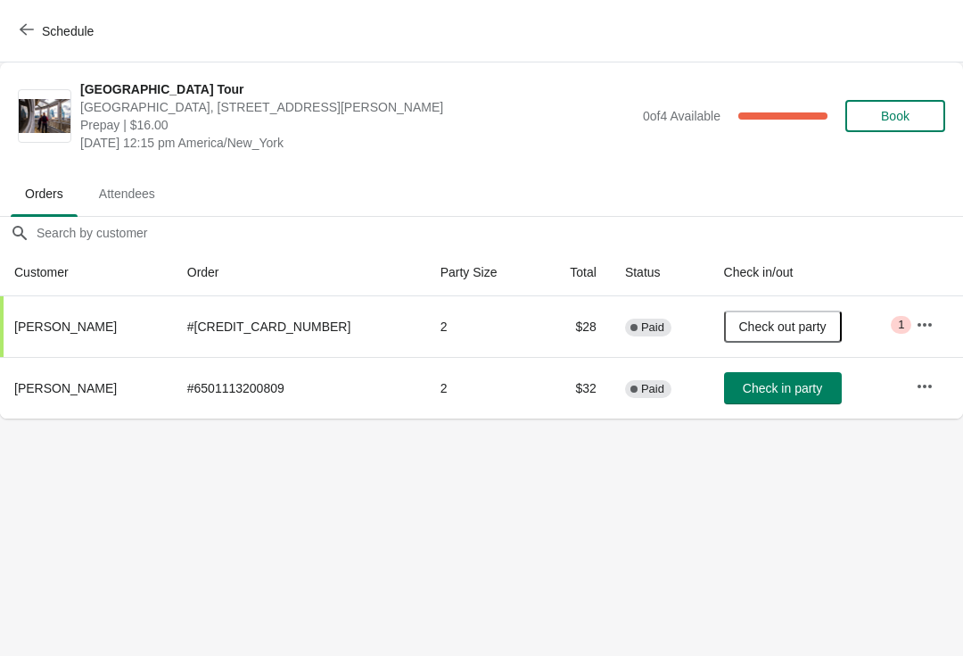
click at [21, 31] on icon "button" at bounding box center [27, 30] width 14 height 12
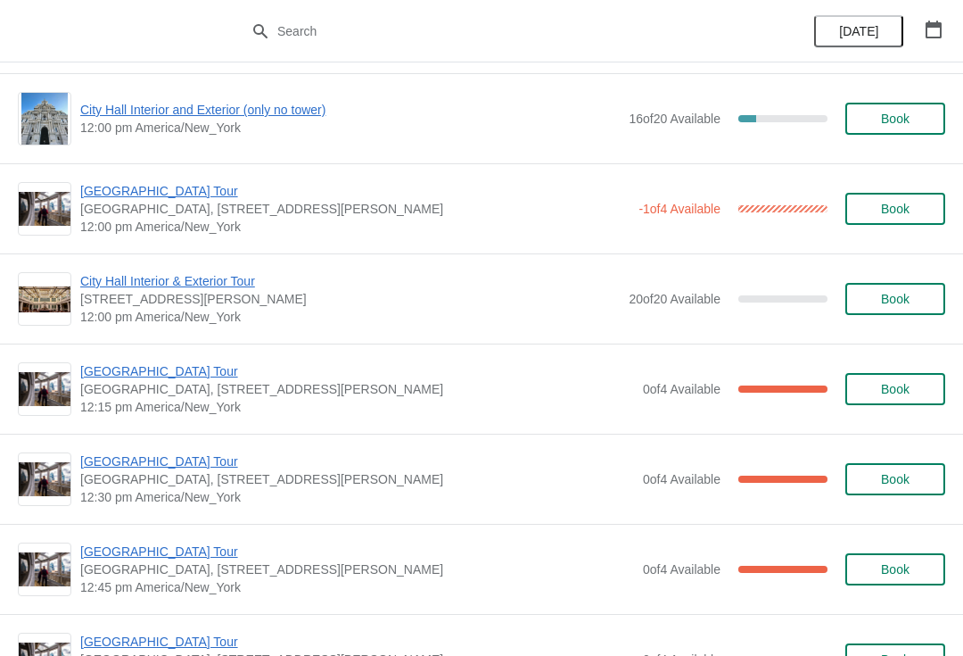
scroll to position [854, 0]
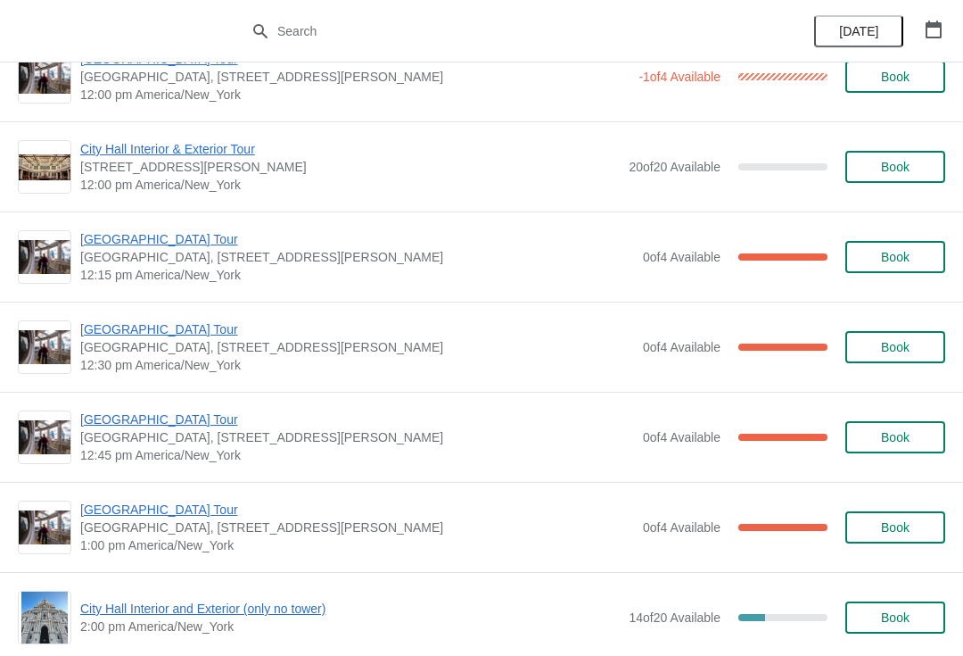
click at [170, 427] on span "[GEOGRAPHIC_DATA] Tour" at bounding box center [357, 419] width 554 height 18
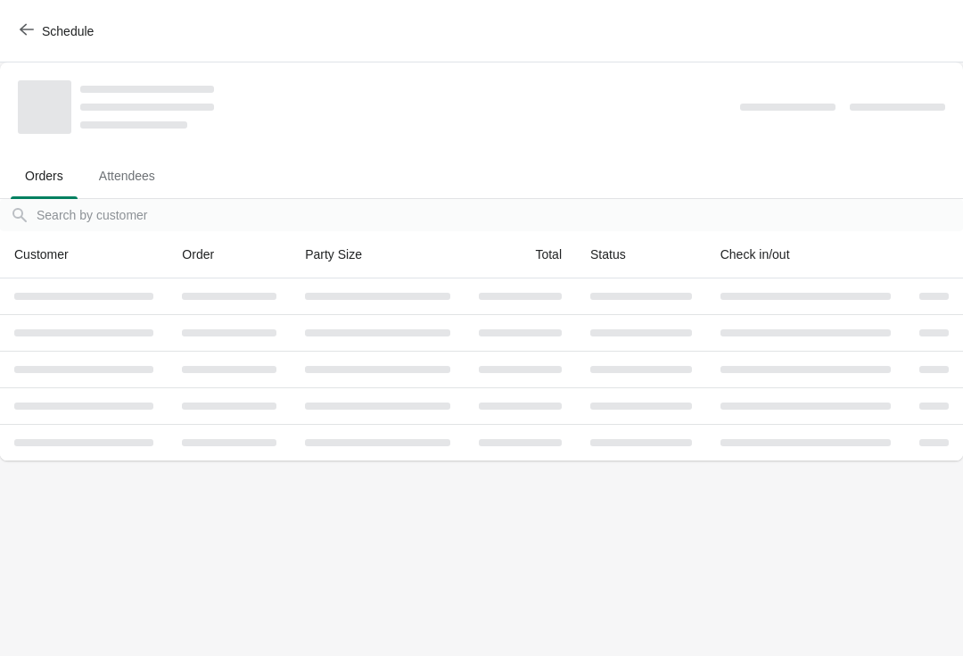
scroll to position [0, 0]
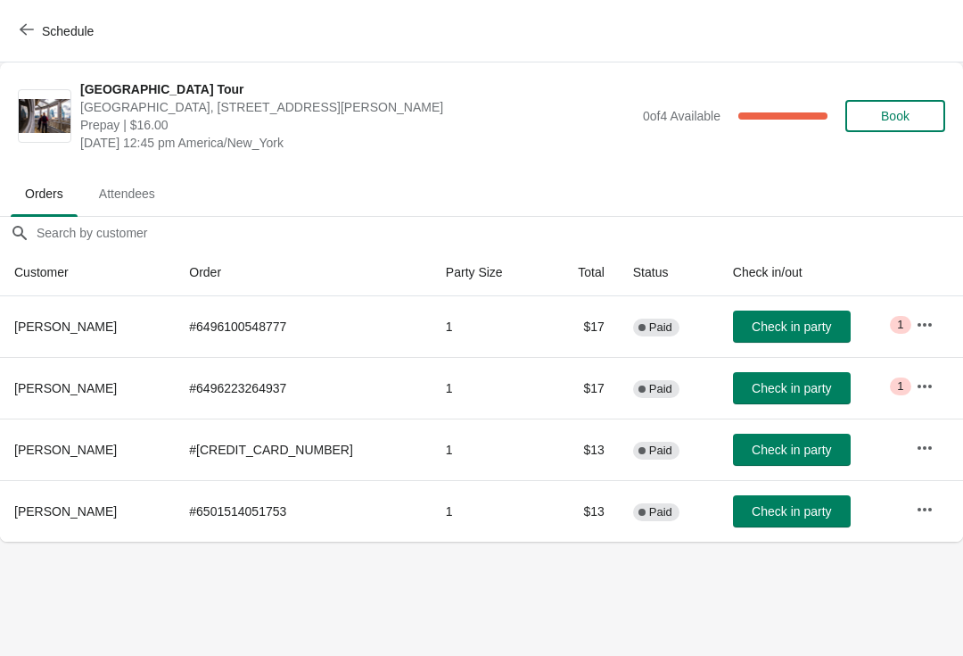
click at [29, 25] on icon "button" at bounding box center [27, 29] width 14 height 14
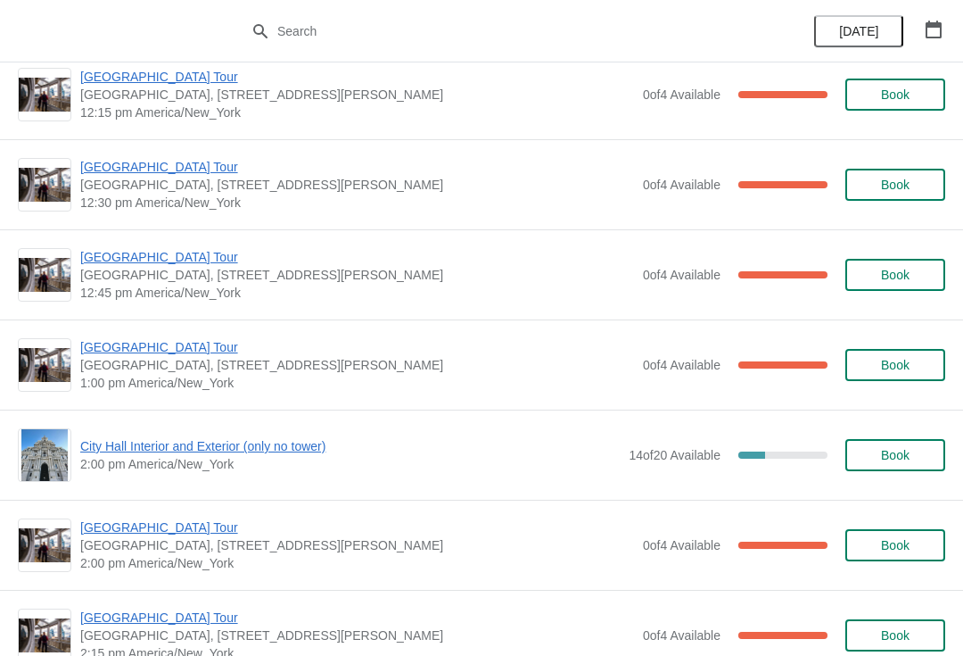
scroll to position [1017, 0]
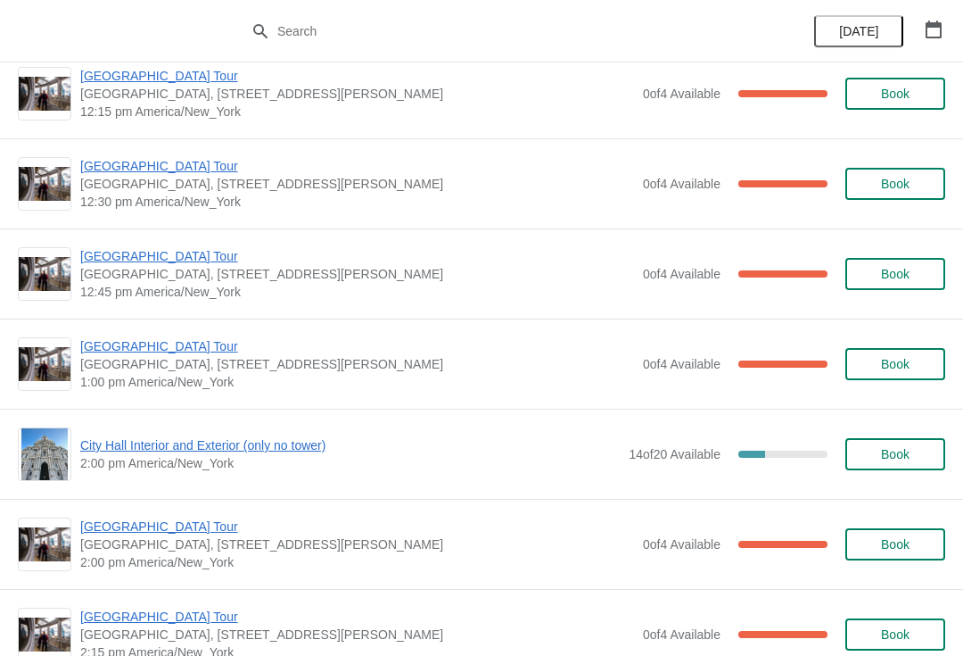
click at [187, 263] on span "[GEOGRAPHIC_DATA] Tour" at bounding box center [357, 256] width 554 height 18
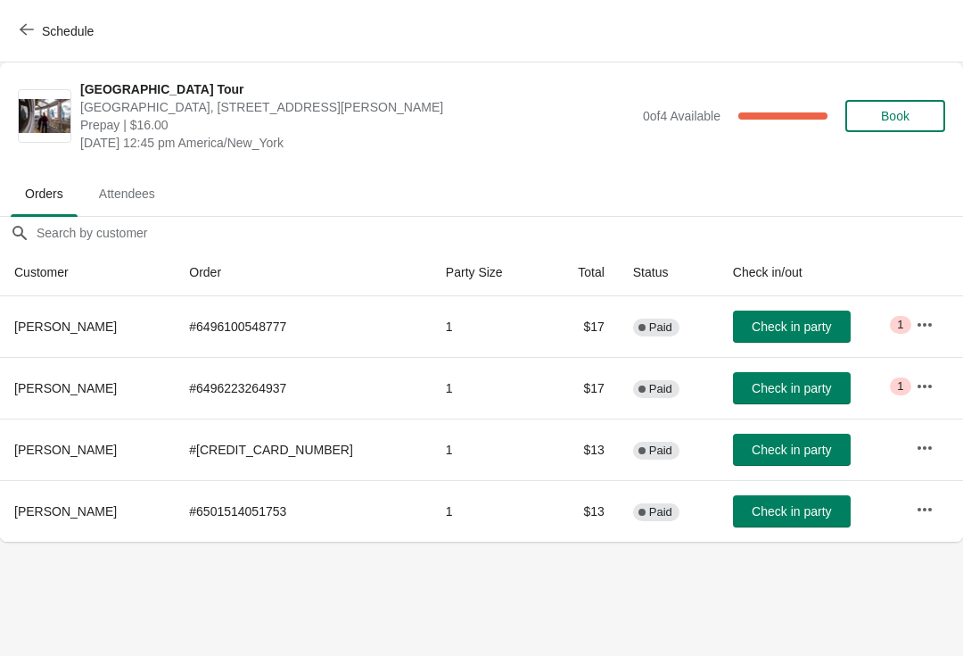
click at [29, 44] on button "Schedule" at bounding box center [58, 31] width 99 height 32
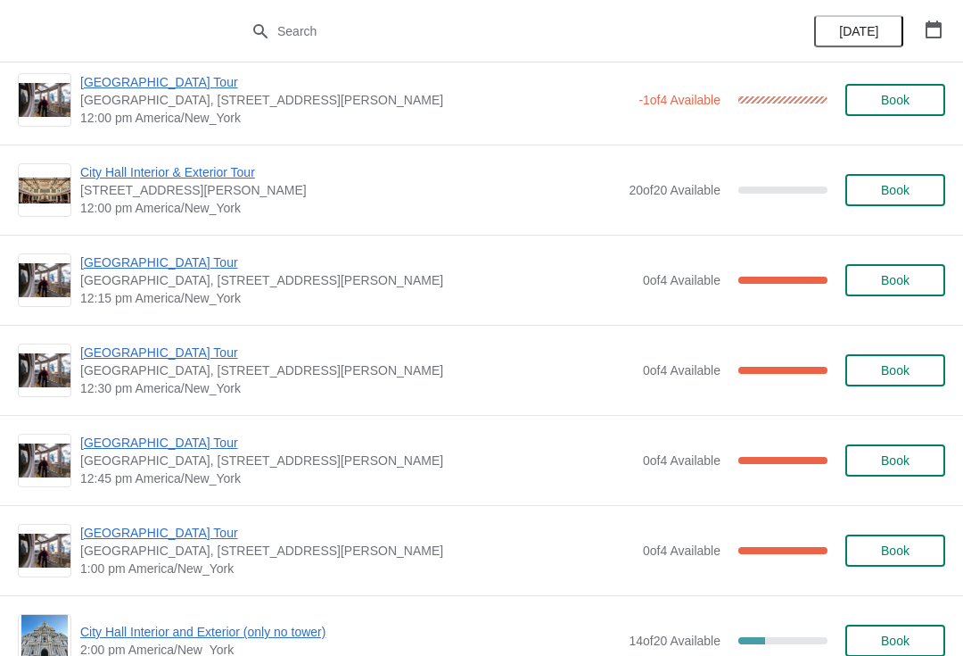
scroll to position [859, 0]
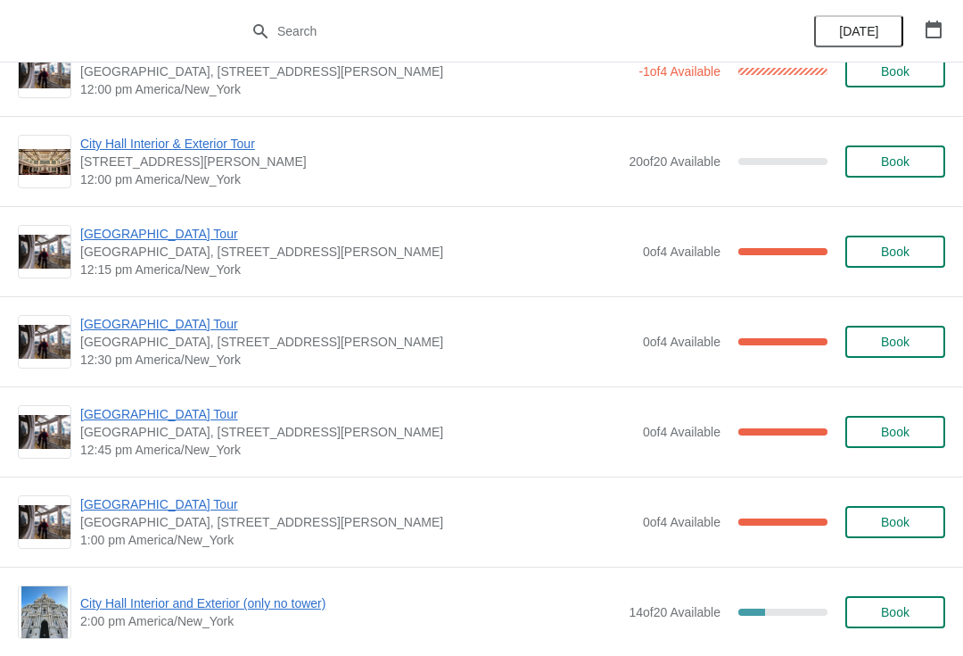
click at [112, 490] on div "City Hall Tower Tour City Hall Visitor Center, 1400 John F Kennedy Boulevard Su…" at bounding box center [481, 521] width 963 height 90
click at [128, 496] on span "[GEOGRAPHIC_DATA] Tour" at bounding box center [357, 504] width 554 height 18
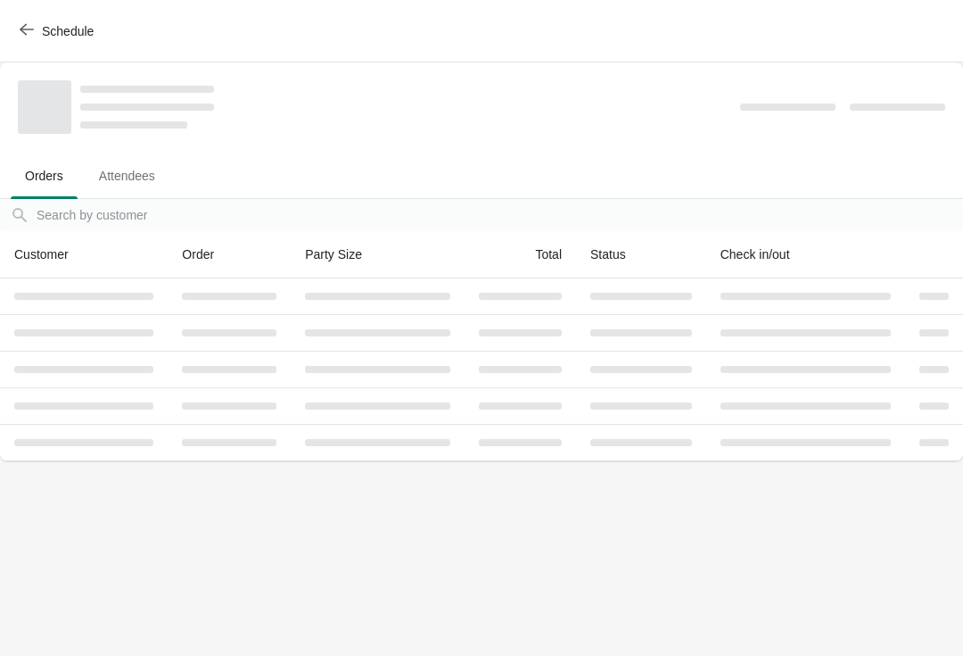
scroll to position [0, 0]
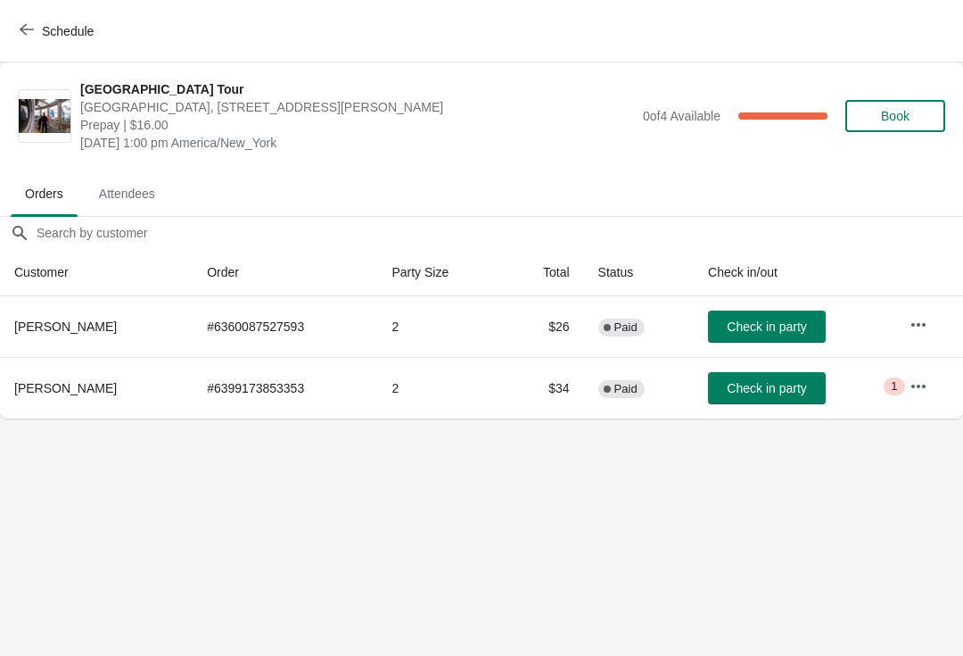
click at [29, 45] on button "Schedule" at bounding box center [58, 31] width 99 height 32
